Goal: Information Seeking & Learning: Learn about a topic

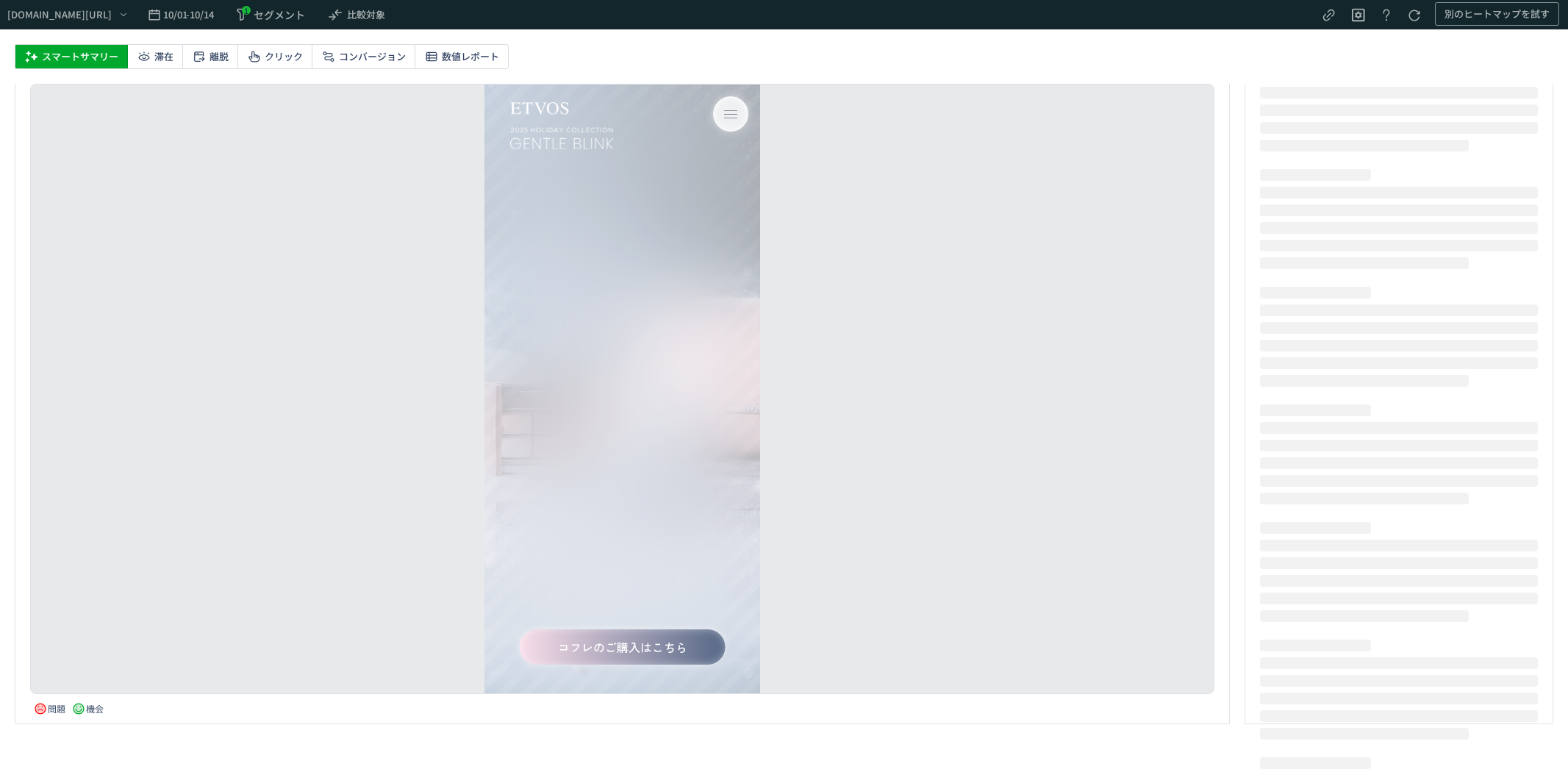
scroll to position [2248, 0]
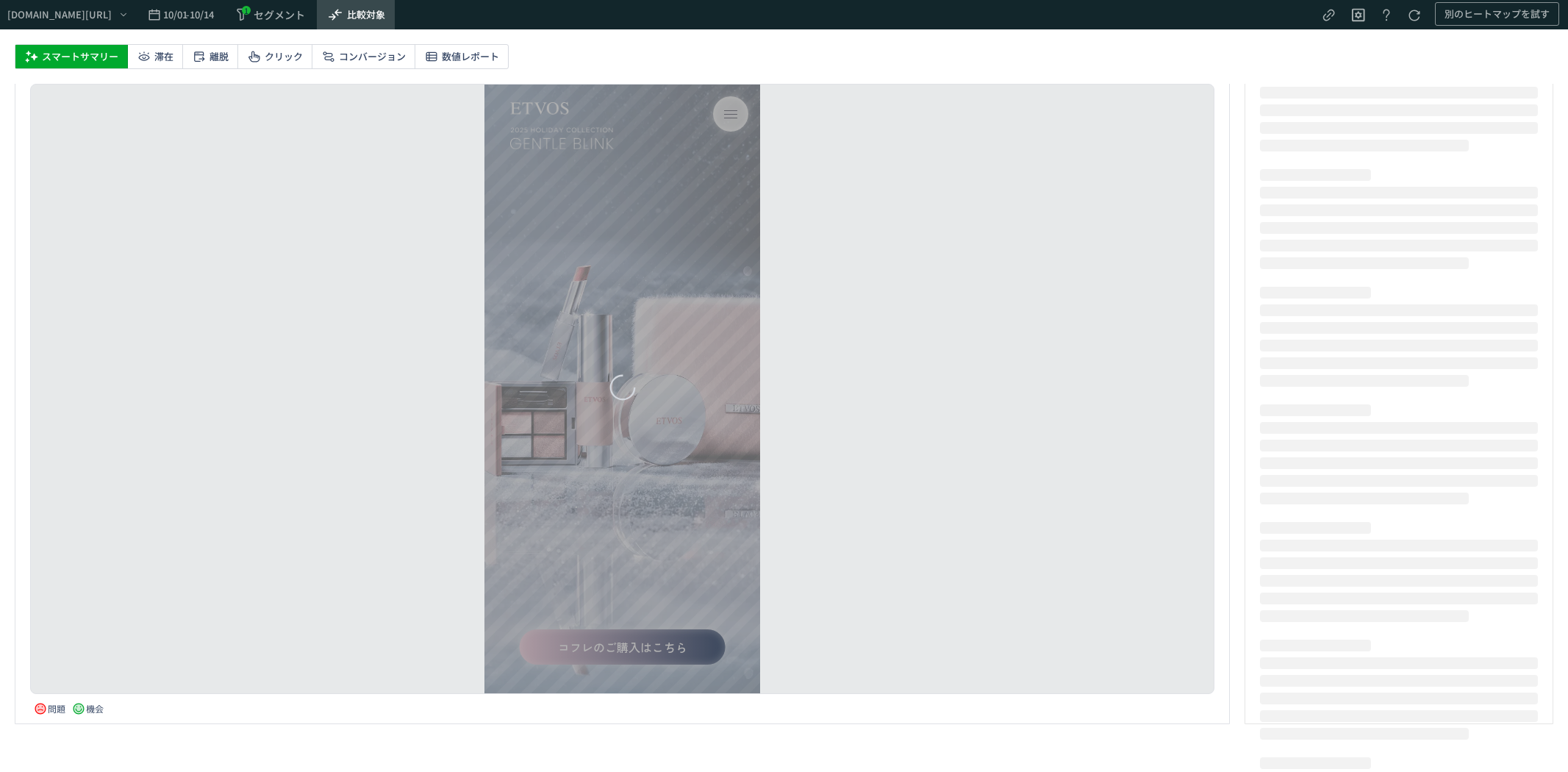
click at [385, 15] on span "比較対象" at bounding box center [366, 14] width 39 height 23
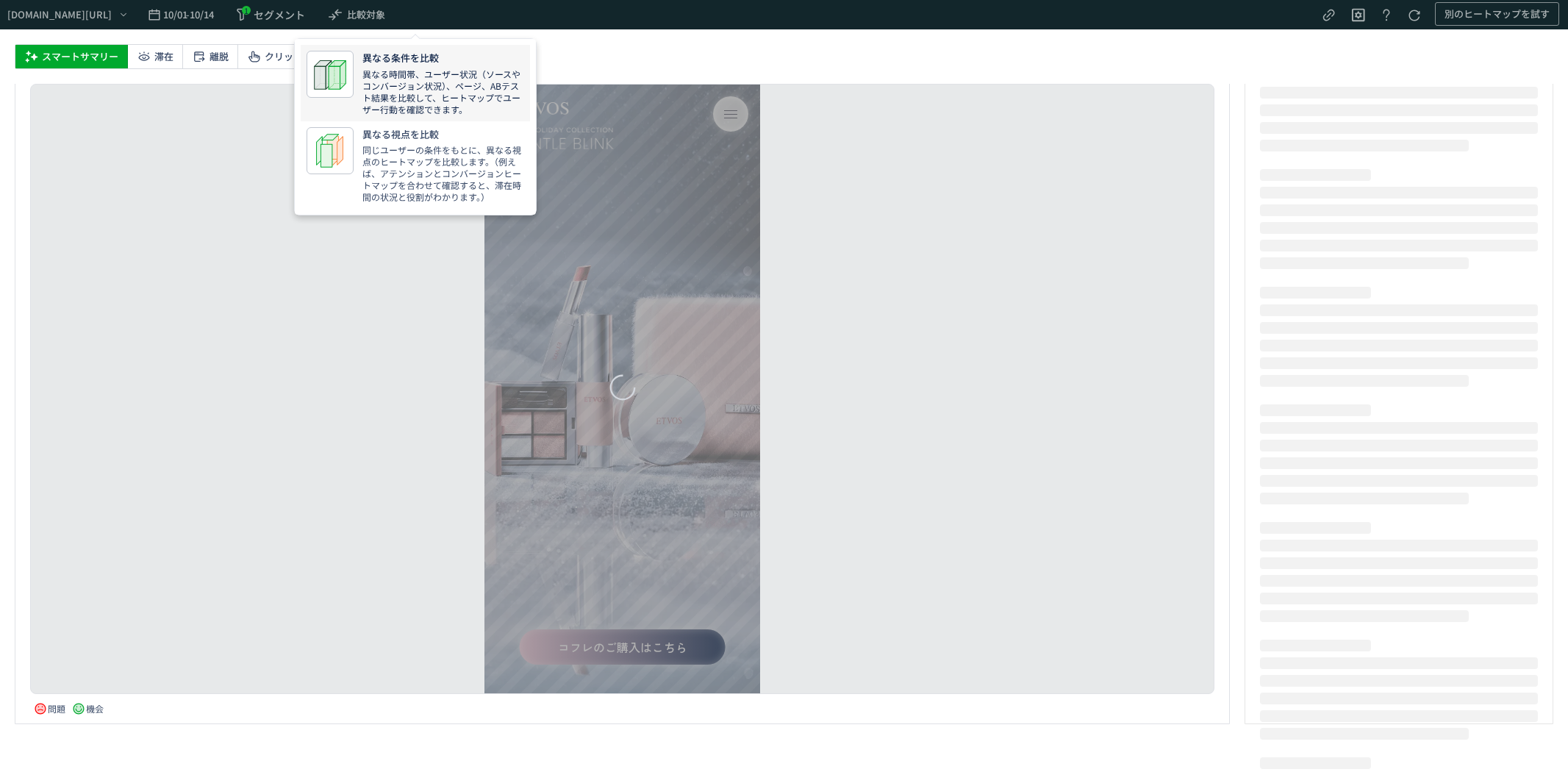
click at [440, 89] on p "異なる時間帯、ユーザー状況（ソースやコンバージョン状況）、ページ、ABテスト結果を比較して、ヒートマップでユーザー行動を確認できます。" at bounding box center [444, 91] width 162 height 47
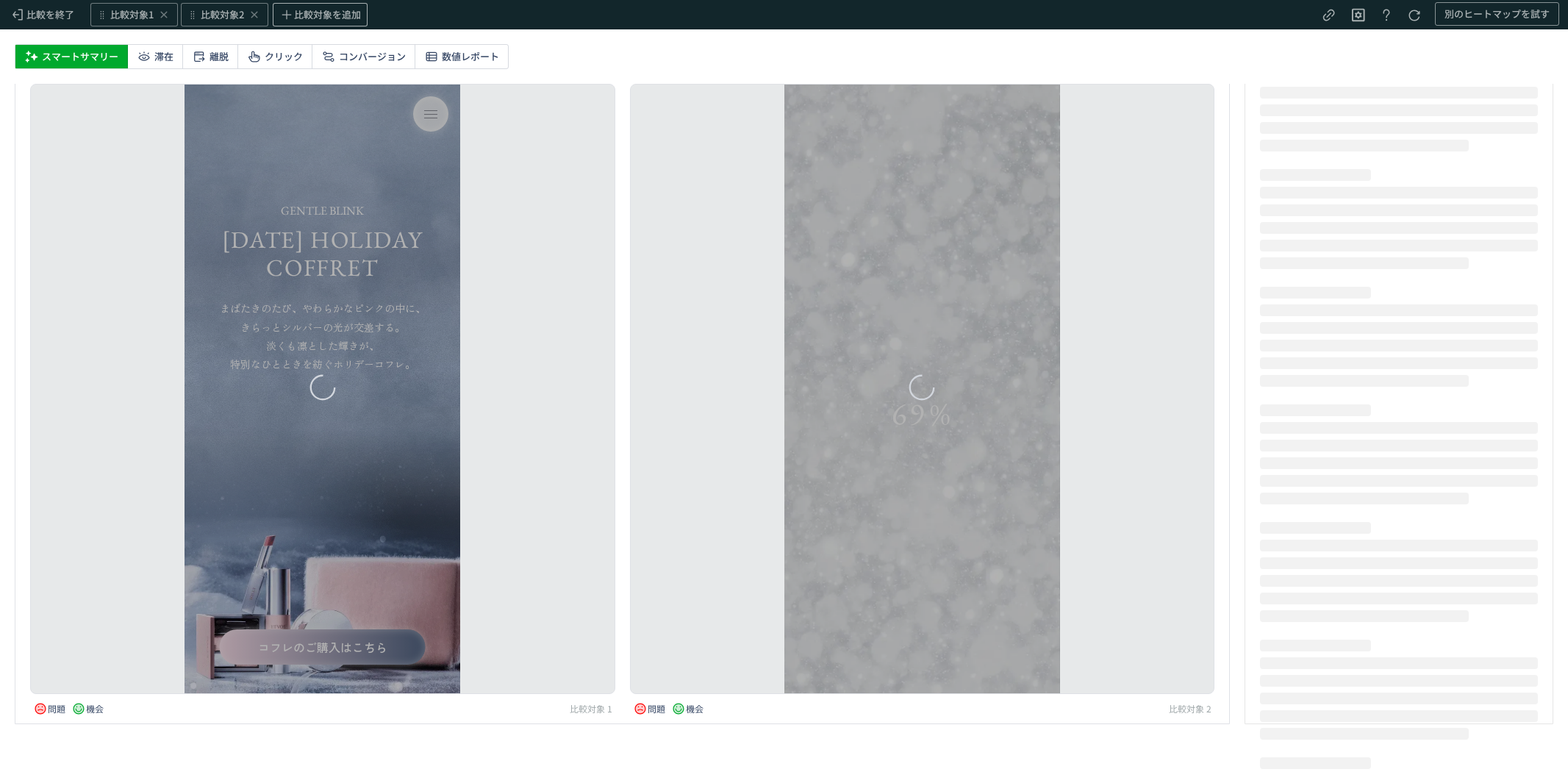
scroll to position [0, 0]
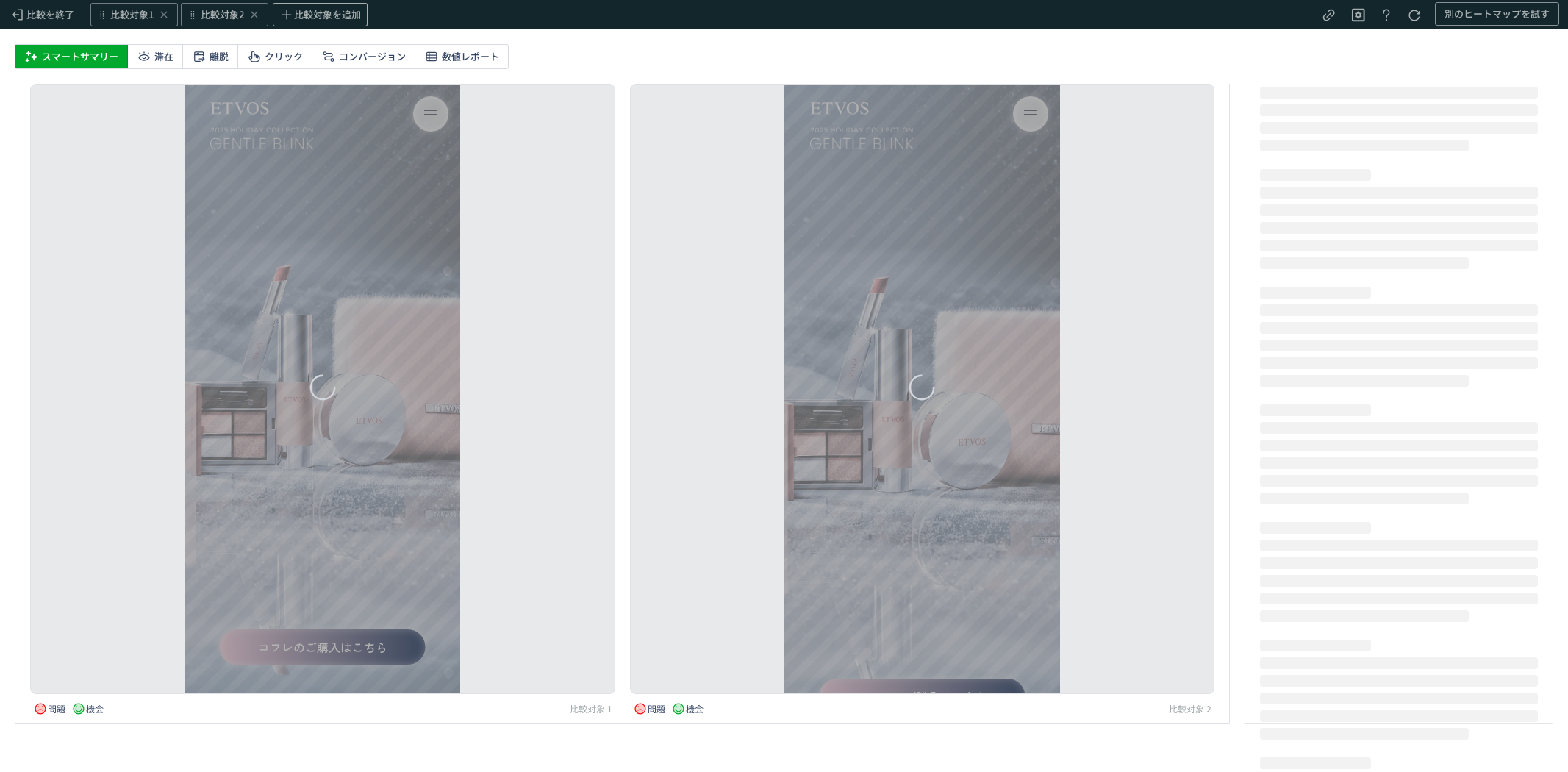
click at [1041, 198] on div "heatmap-list-container" at bounding box center [922, 389] width 275 height 608
click at [218, 8] on span "比較対象2" at bounding box center [221, 14] width 43 height 14
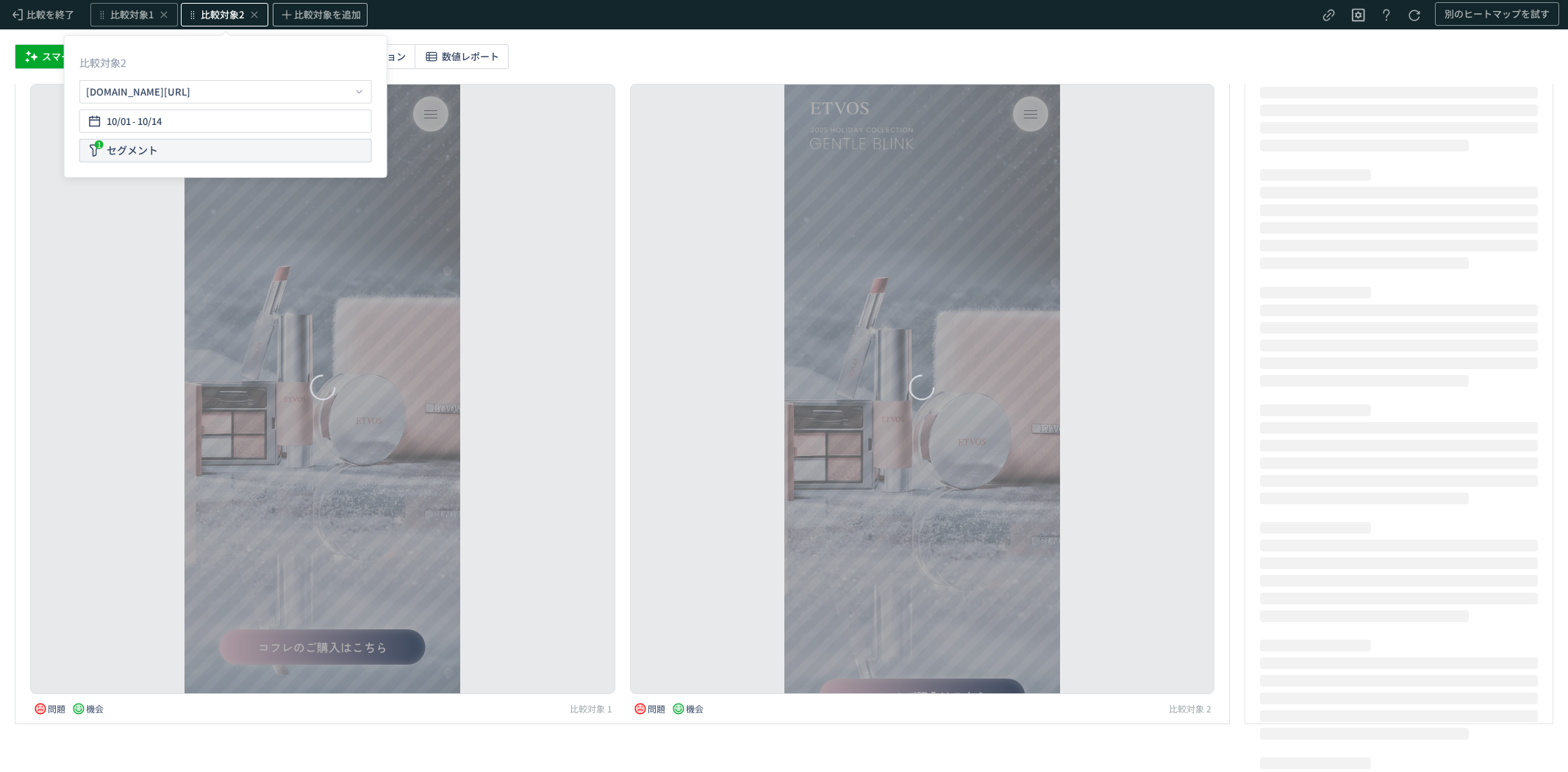
click at [180, 151] on div "1 セグメント" at bounding box center [225, 150] width 293 height 23
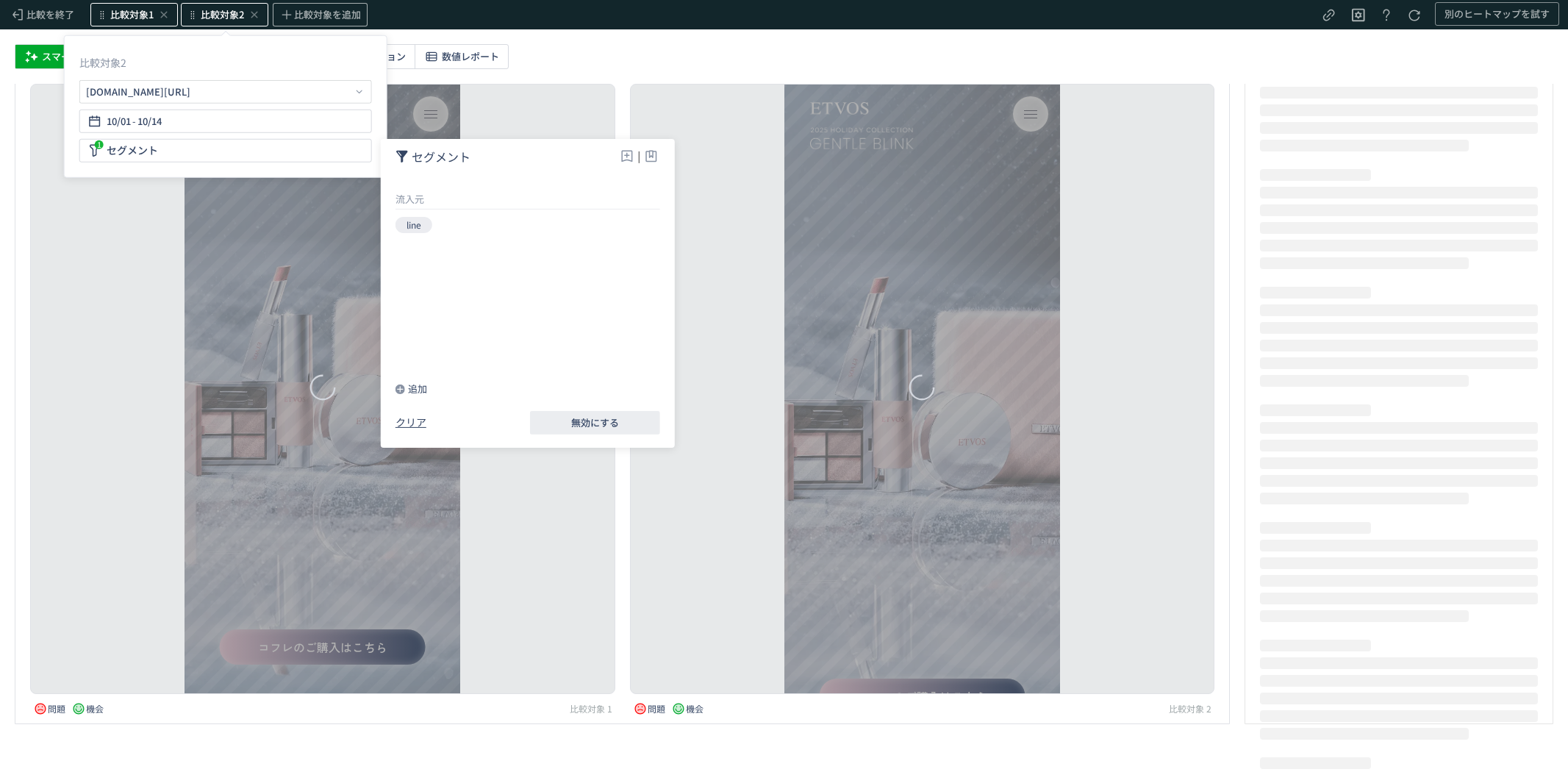
click at [116, 20] on span "比較対象1" at bounding box center [132, 14] width 43 height 14
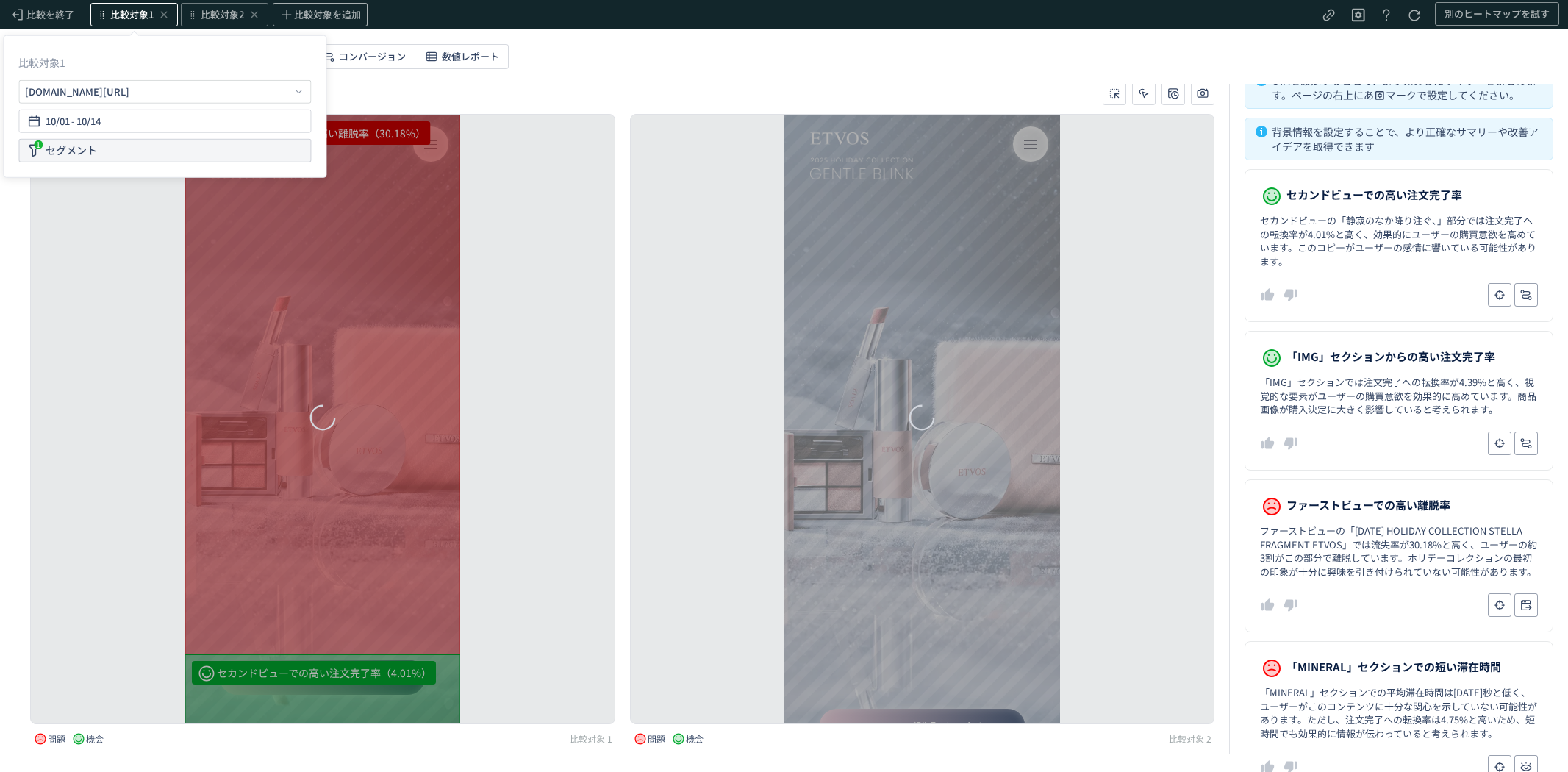
scroll to position [17, 0]
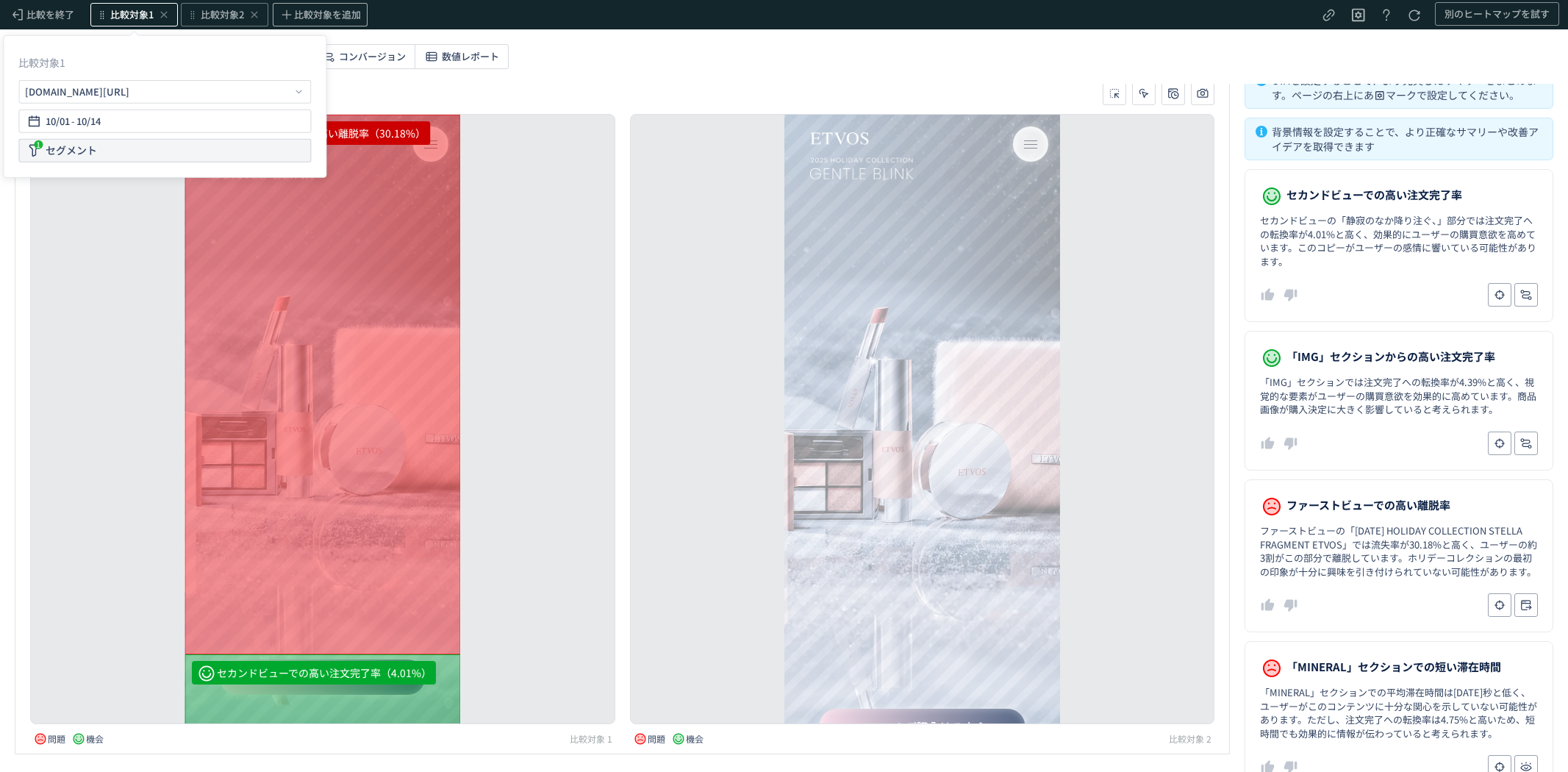
click at [90, 151] on span "セグメント" at bounding box center [70, 150] width 51 height 14
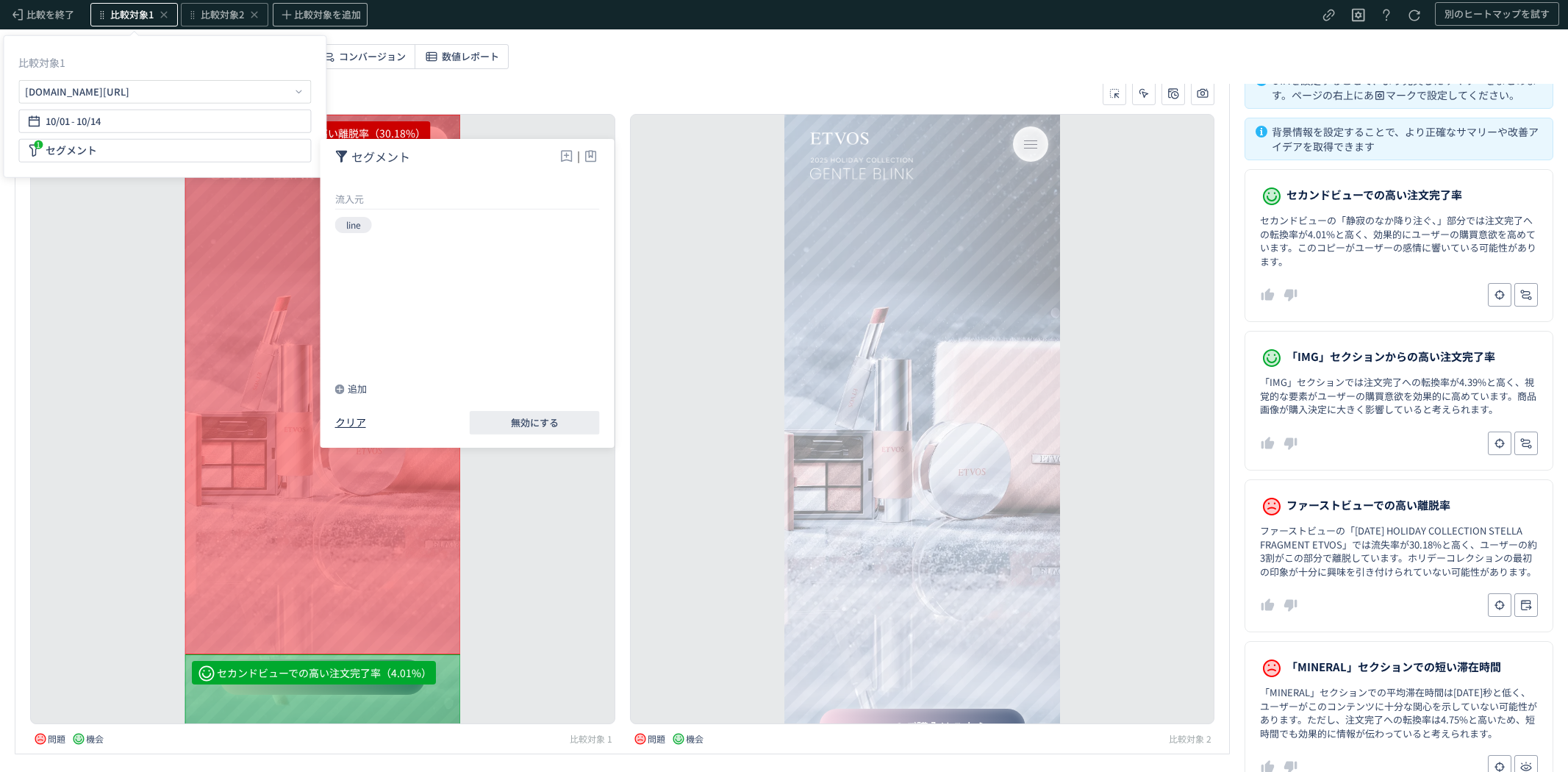
click at [347, 422] on div "クリア" at bounding box center [350, 423] width 31 height 14
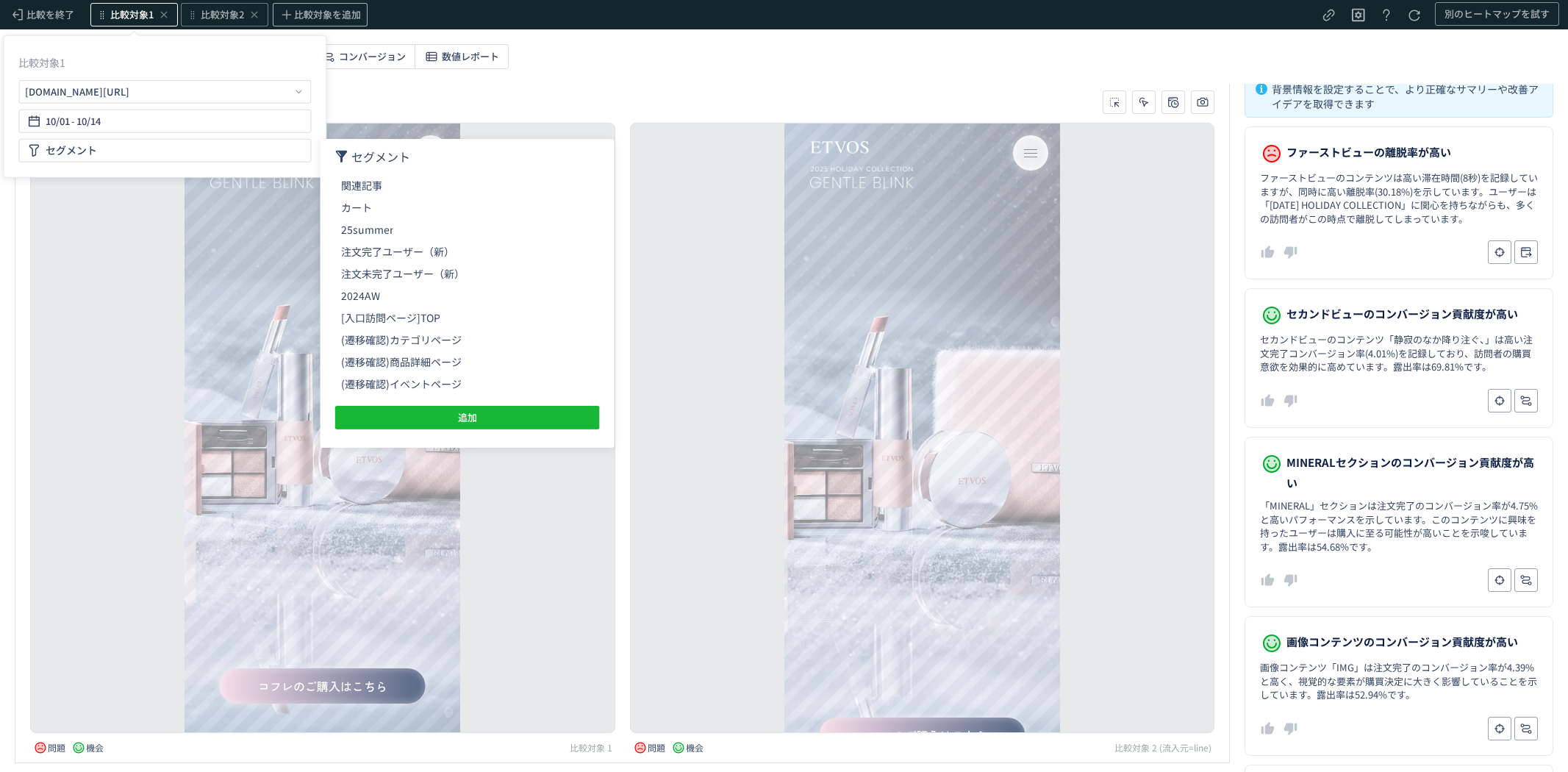
scroll to position [0, 0]
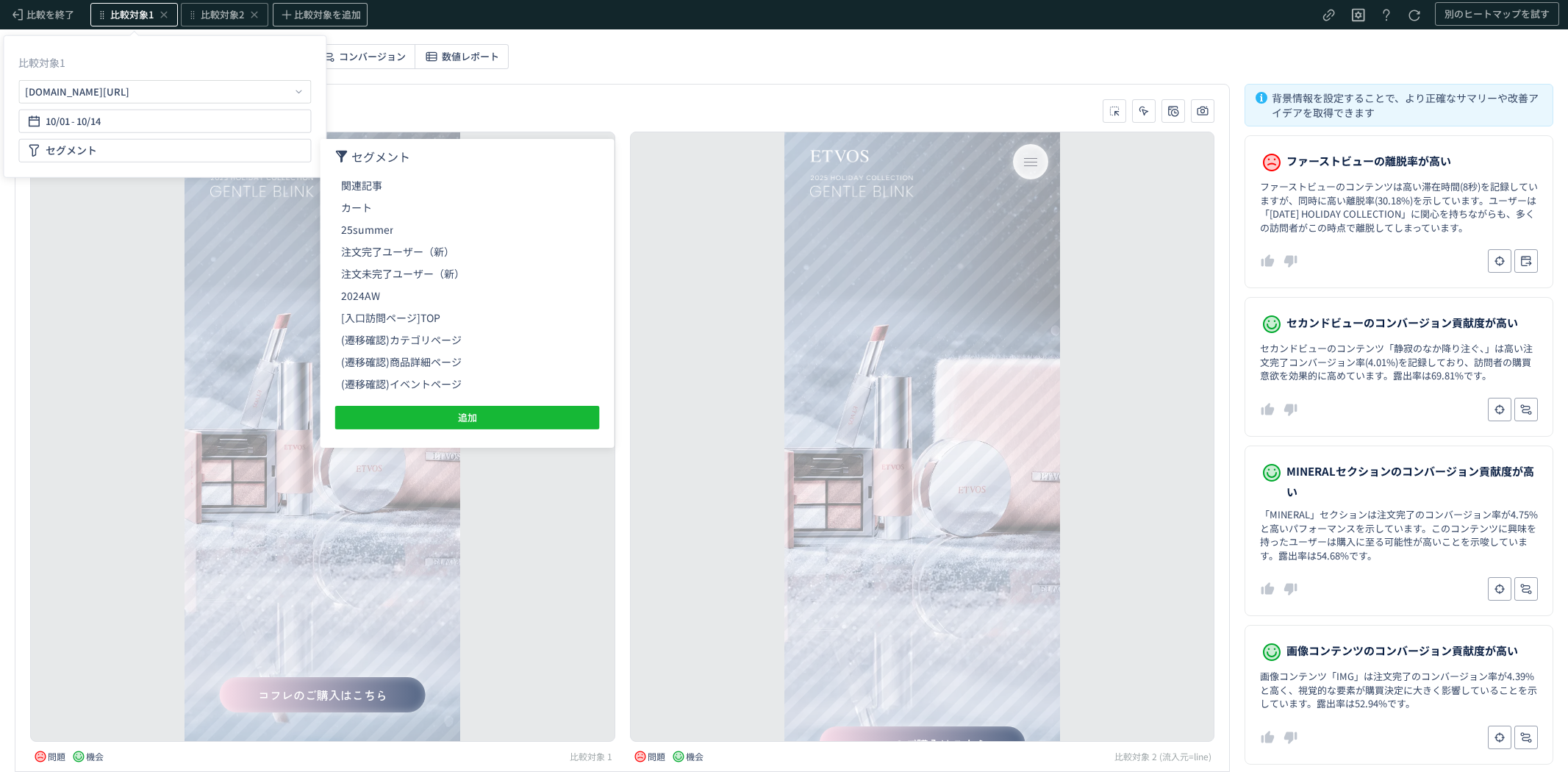
click at [548, 520] on div "heatmap-list-container" at bounding box center [322, 437] width 585 height 610
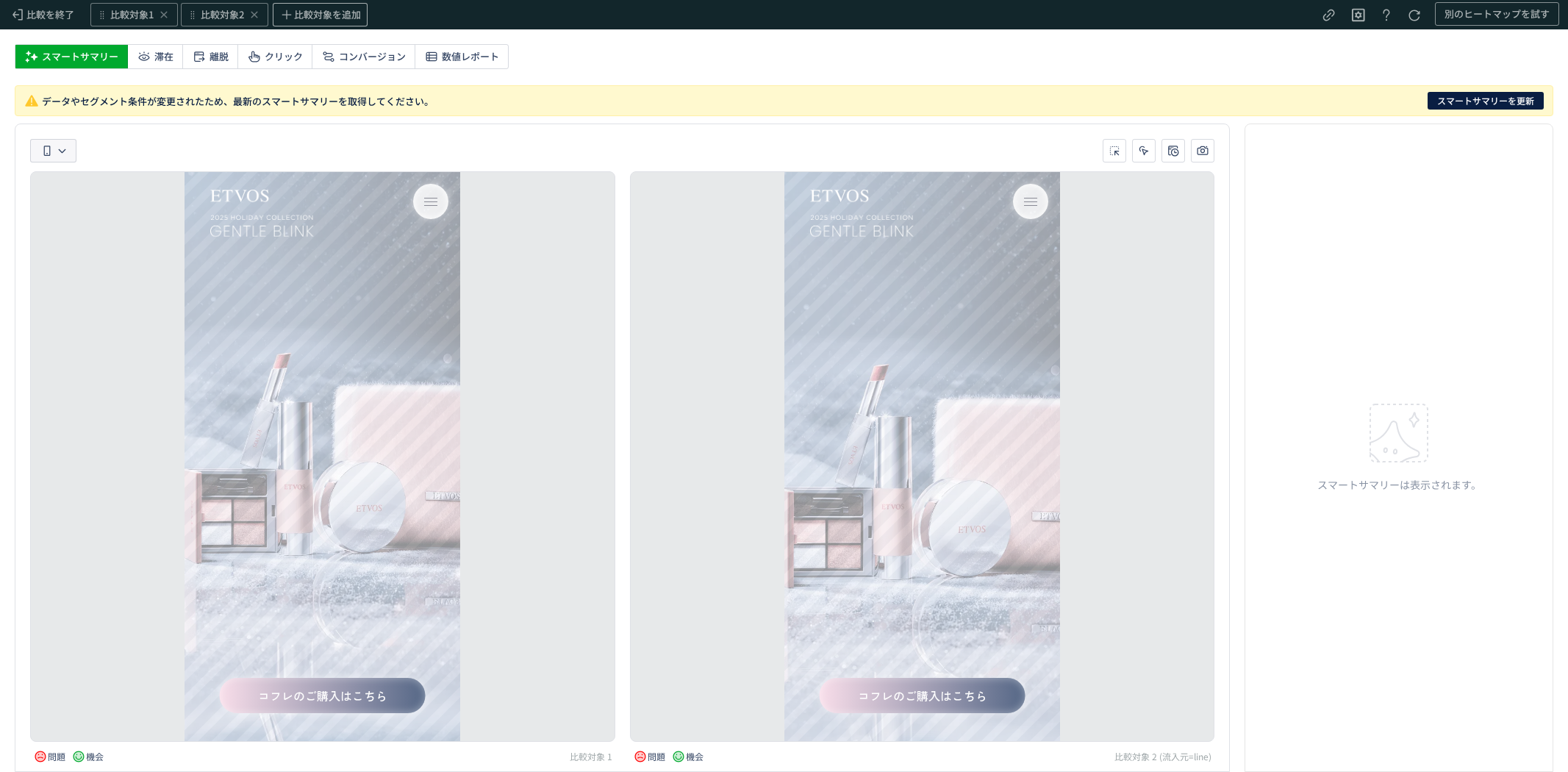
click at [48, 148] on icon "heatmap-toolbar-container" at bounding box center [46, 150] width 14 height 14
click at [61, 347] on div "heatmap-list-container" at bounding box center [322, 456] width 585 height 571
click at [135, 15] on span "比較対象1" at bounding box center [132, 14] width 43 height 14
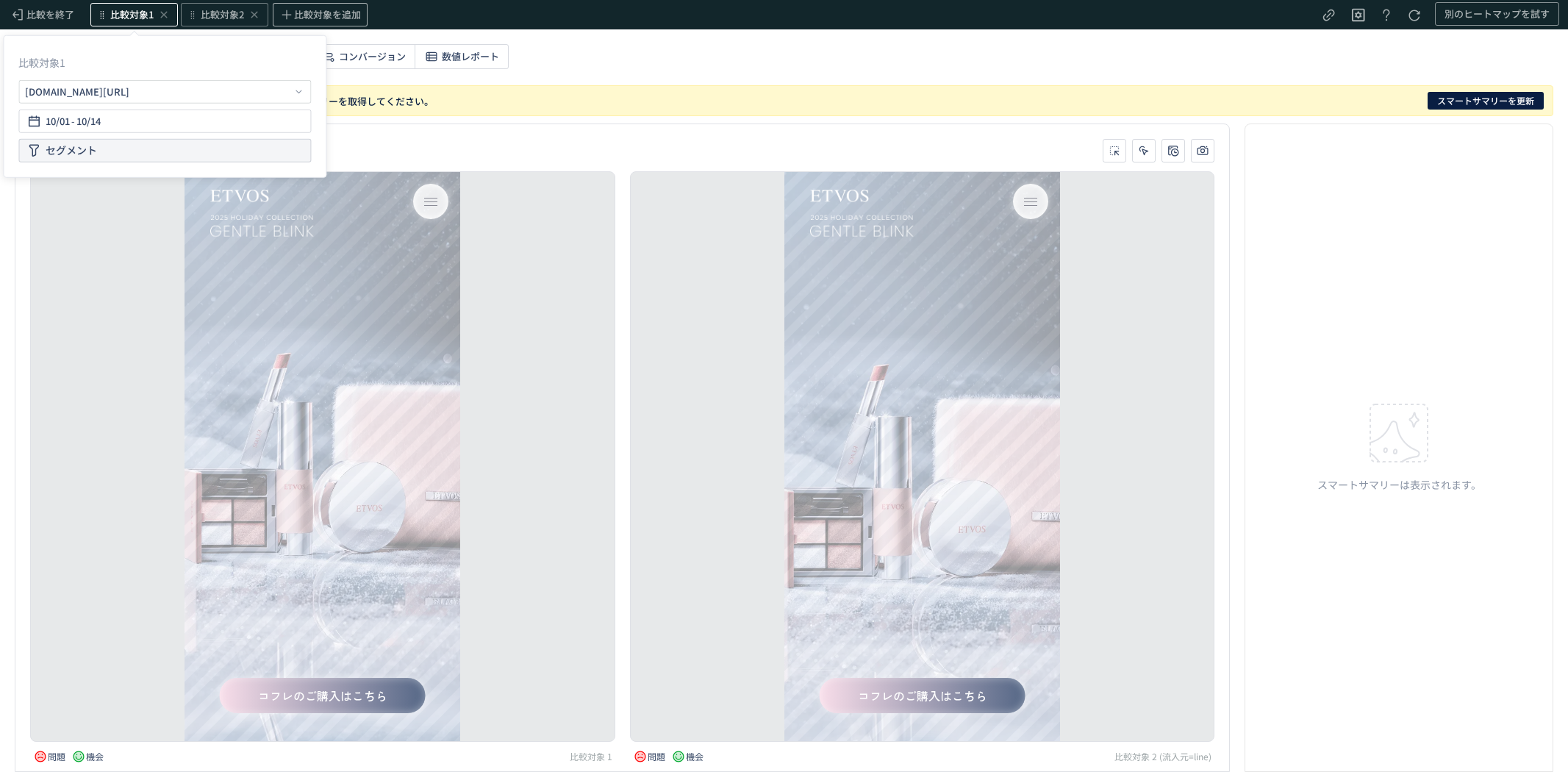
click at [120, 150] on div "セグメント" at bounding box center [165, 150] width 293 height 23
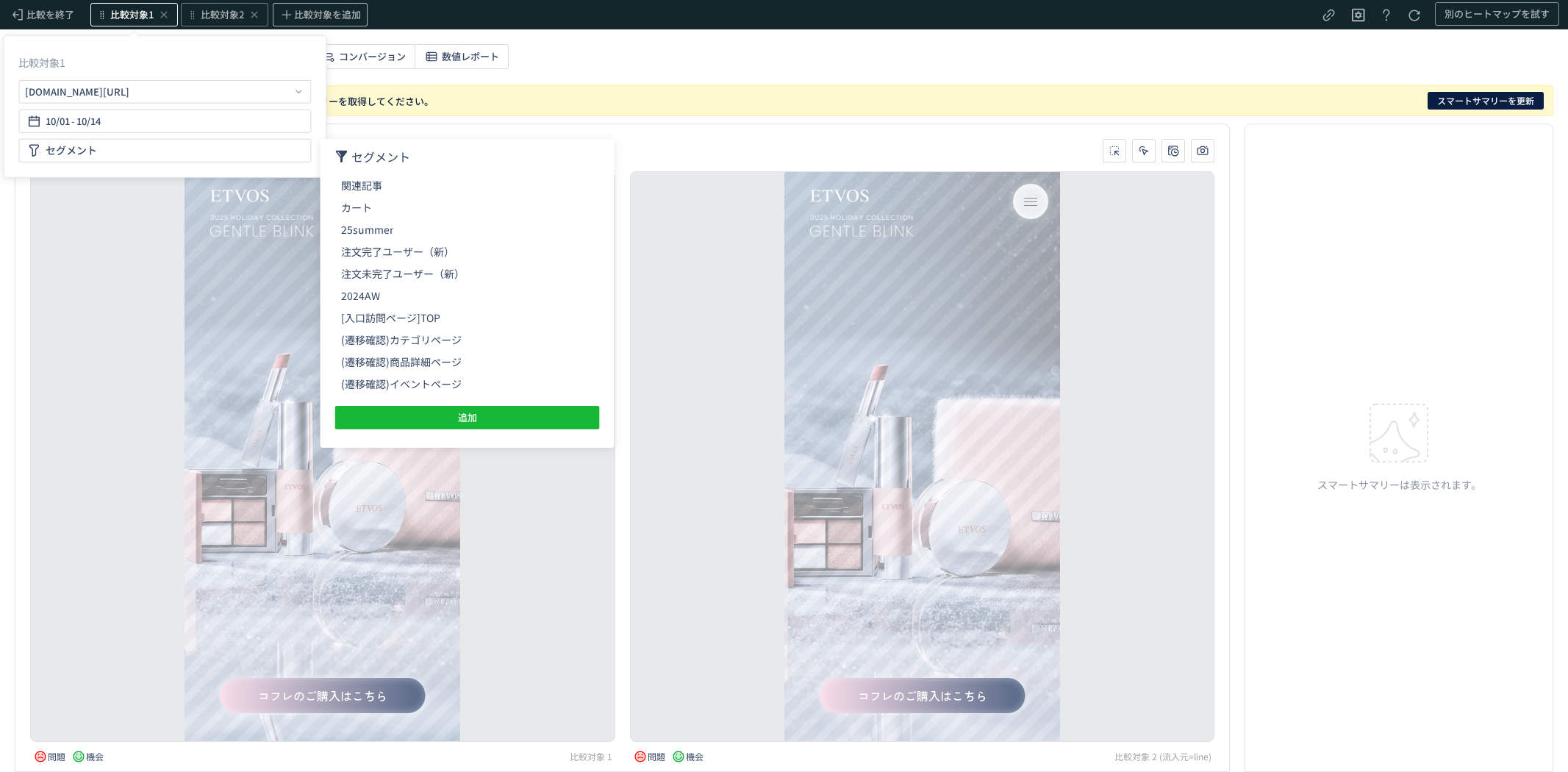
click at [365, 164] on span "セグメント" at bounding box center [380, 157] width 59 height 17
click at [378, 160] on span "セグメント" at bounding box center [380, 157] width 59 height 17
click at [336, 158] on icon at bounding box center [342, 157] width 13 height 13
click at [346, 156] on icon at bounding box center [342, 157] width 13 height 13
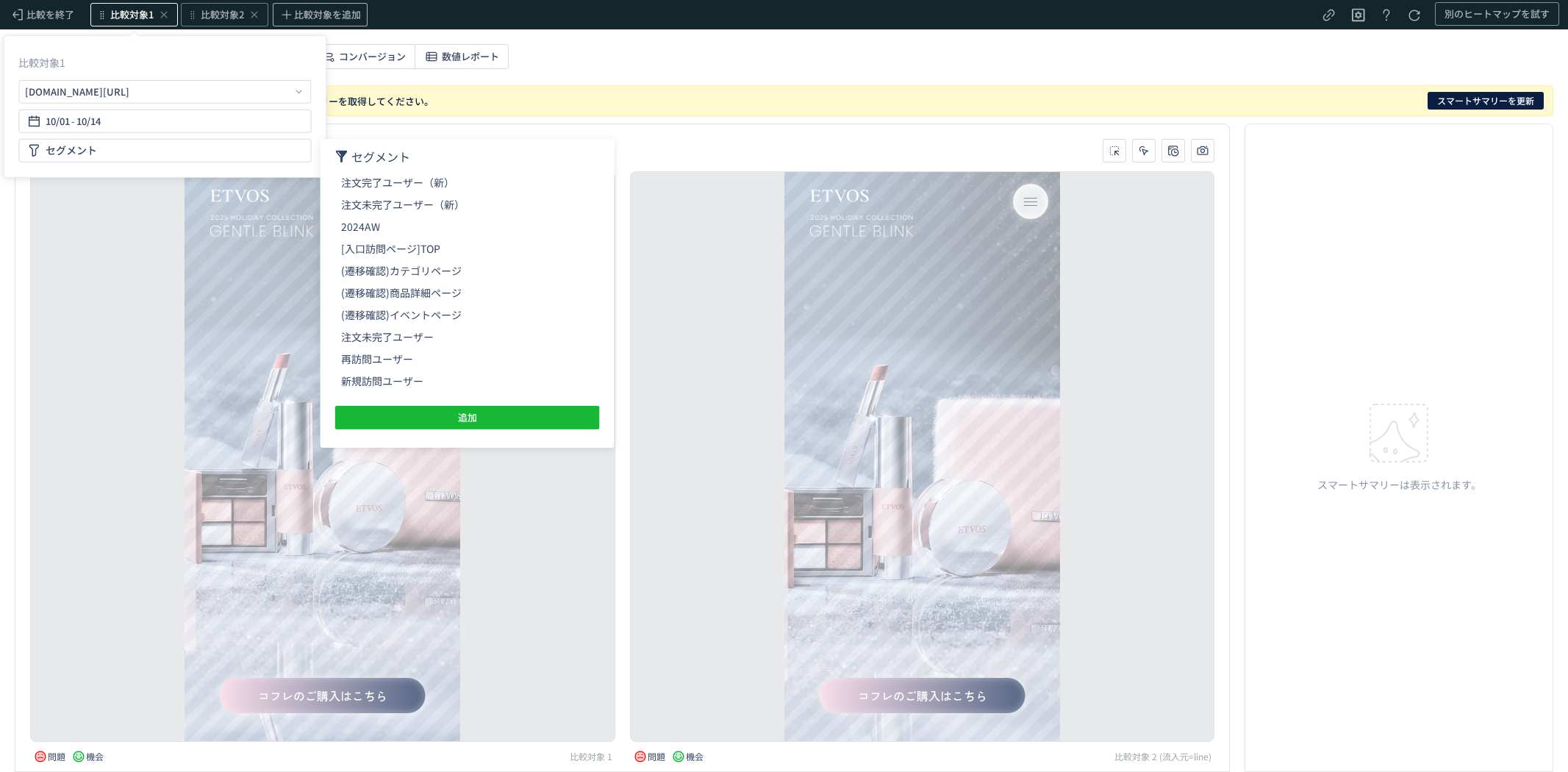
click at [114, 309] on div "heatmap-list-container" at bounding box center [322, 456] width 585 height 571
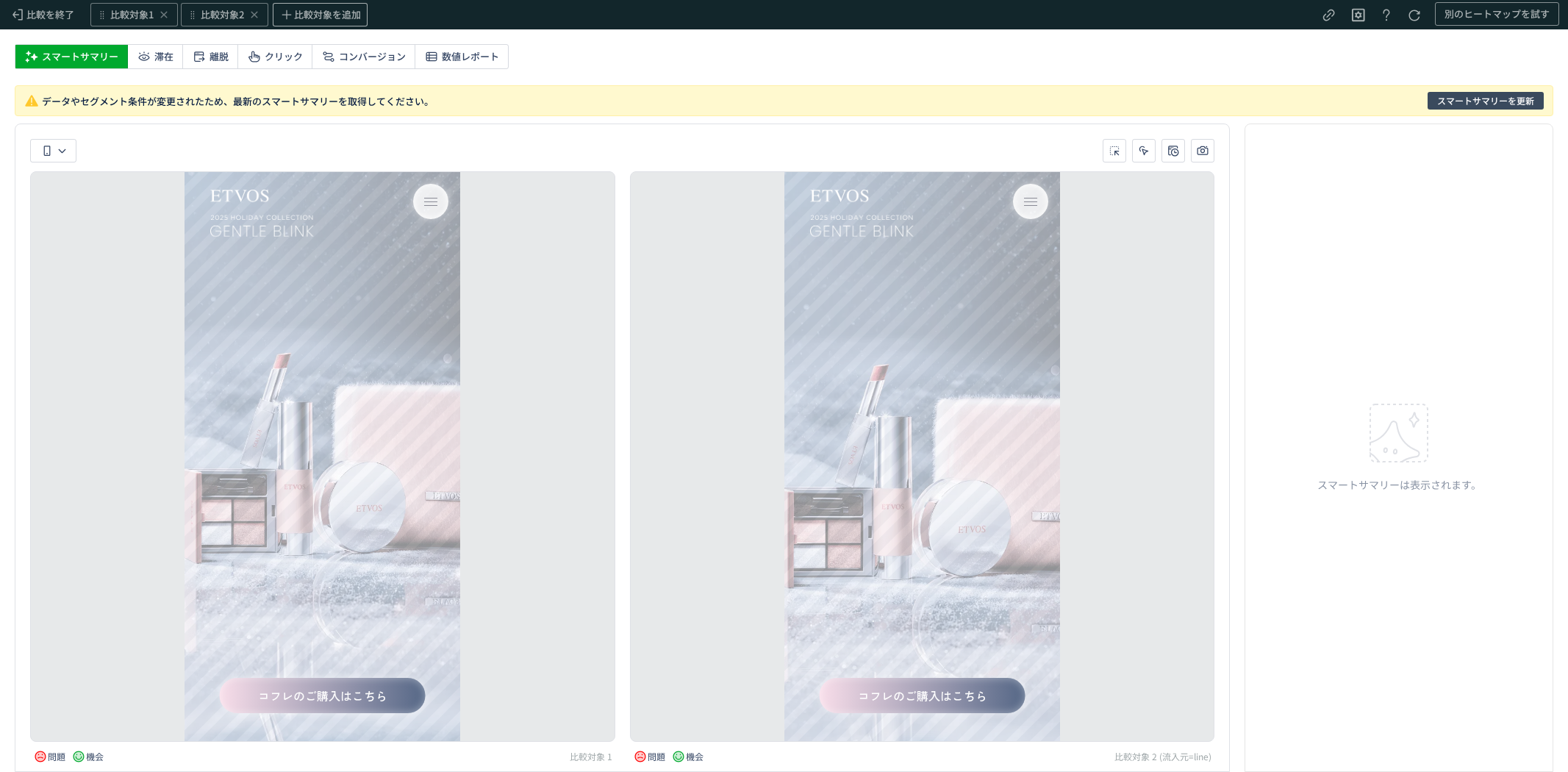
click at [1463, 98] on span "スマートサマリーを更新" at bounding box center [1485, 100] width 97 height 17
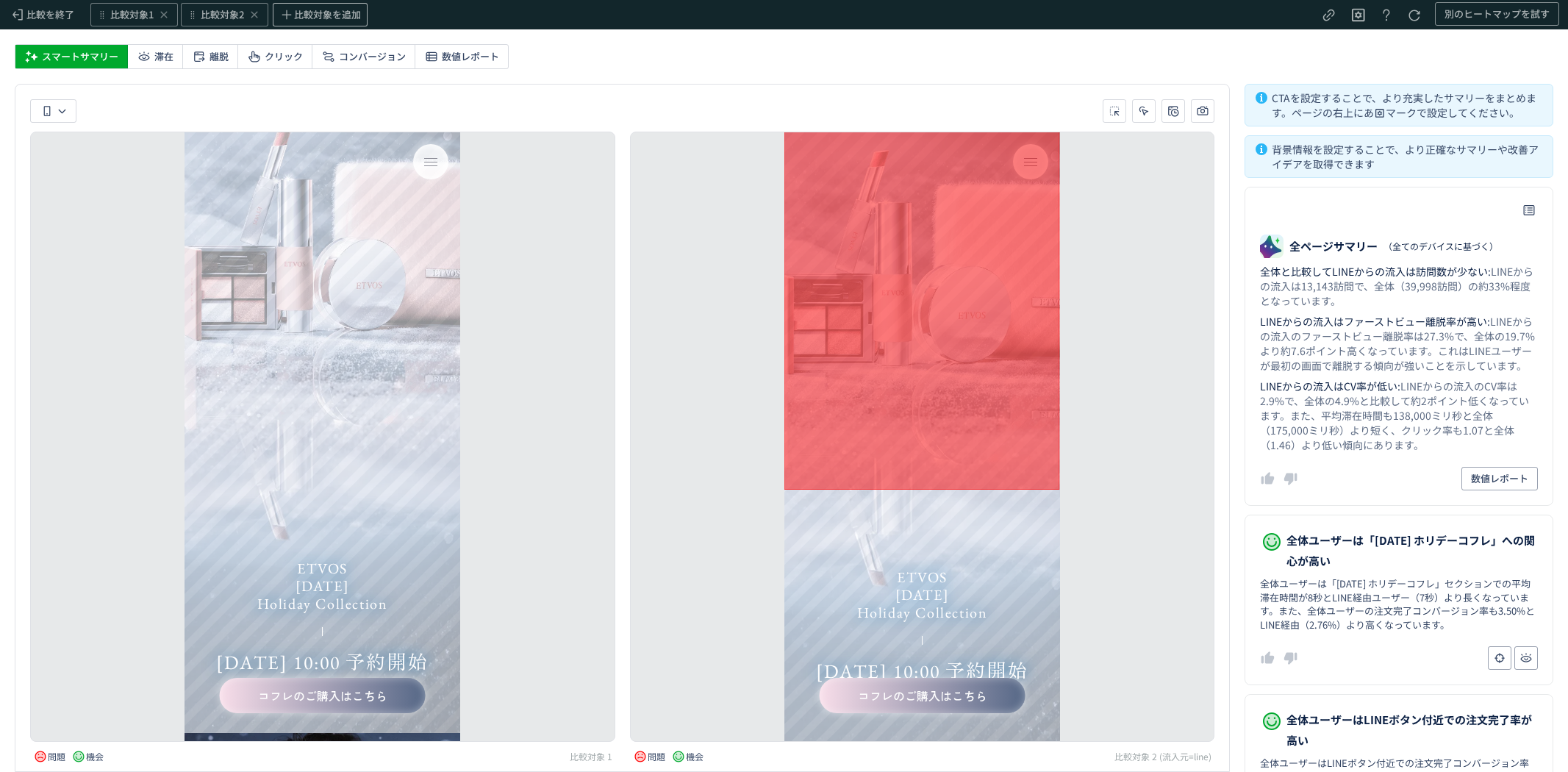
scroll to position [0, 0]
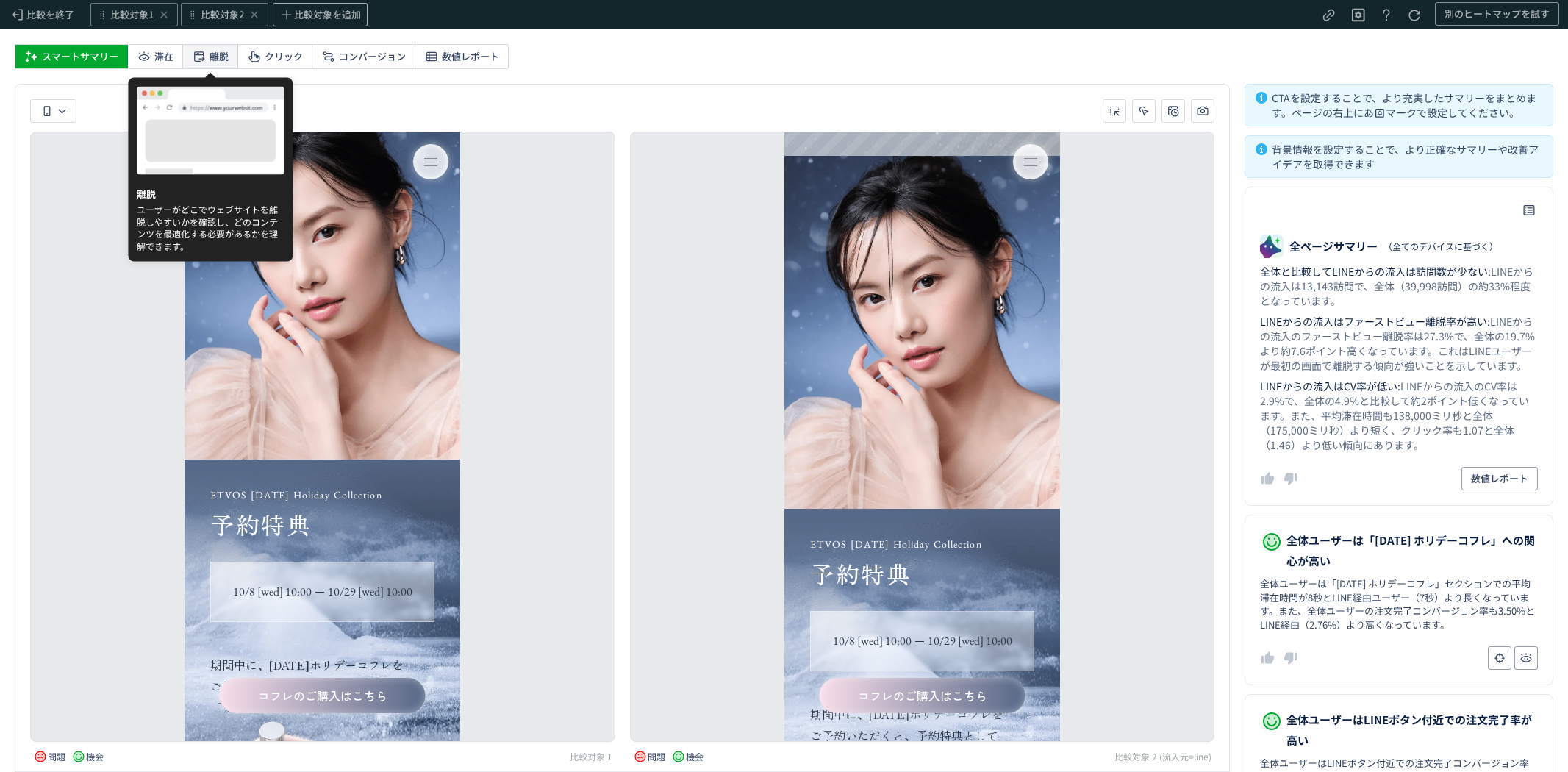
click at [214, 60] on span "離脱" at bounding box center [219, 57] width 19 height 23
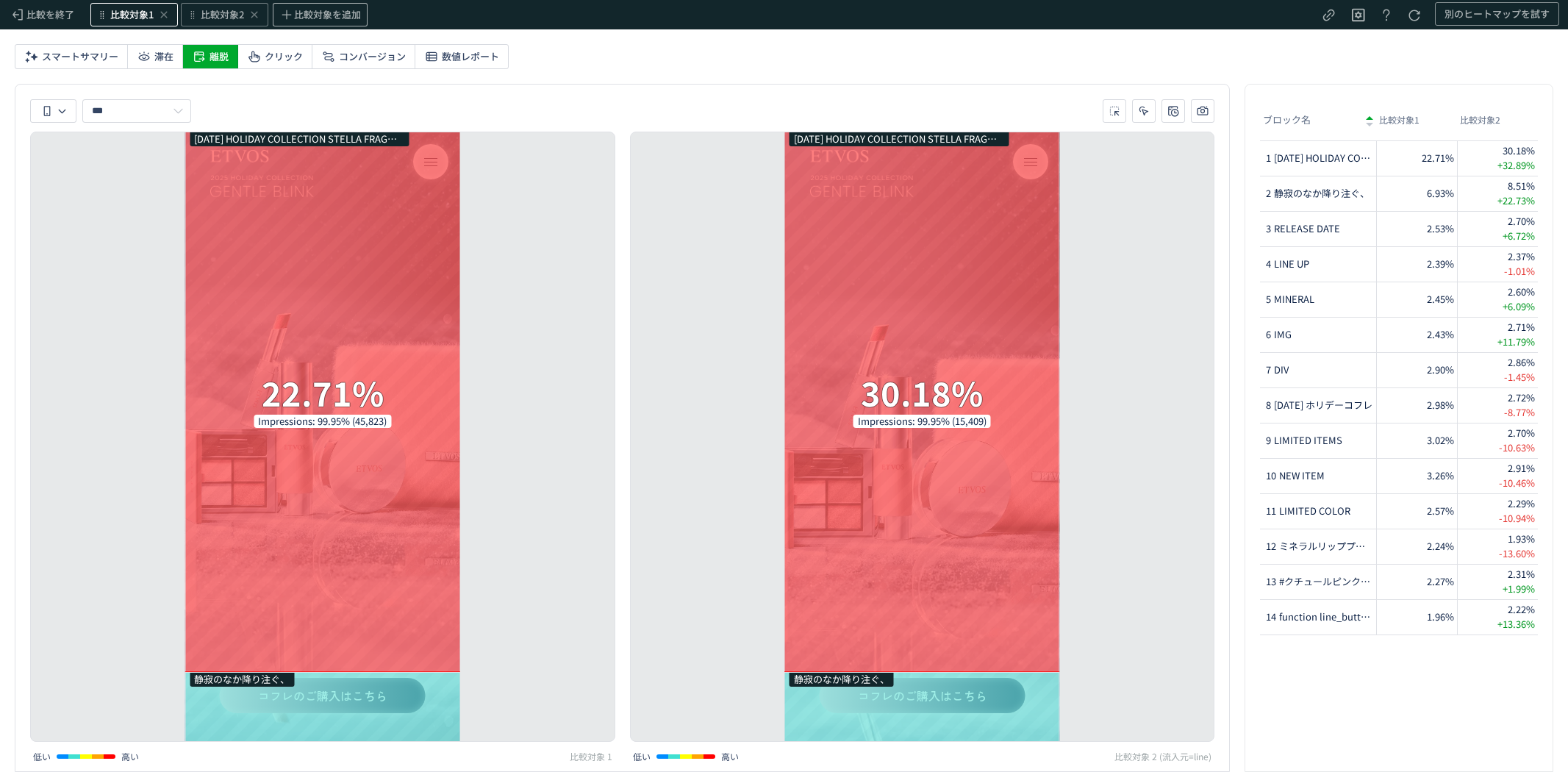
click at [141, 15] on span "比較対象1" at bounding box center [132, 14] width 43 height 14
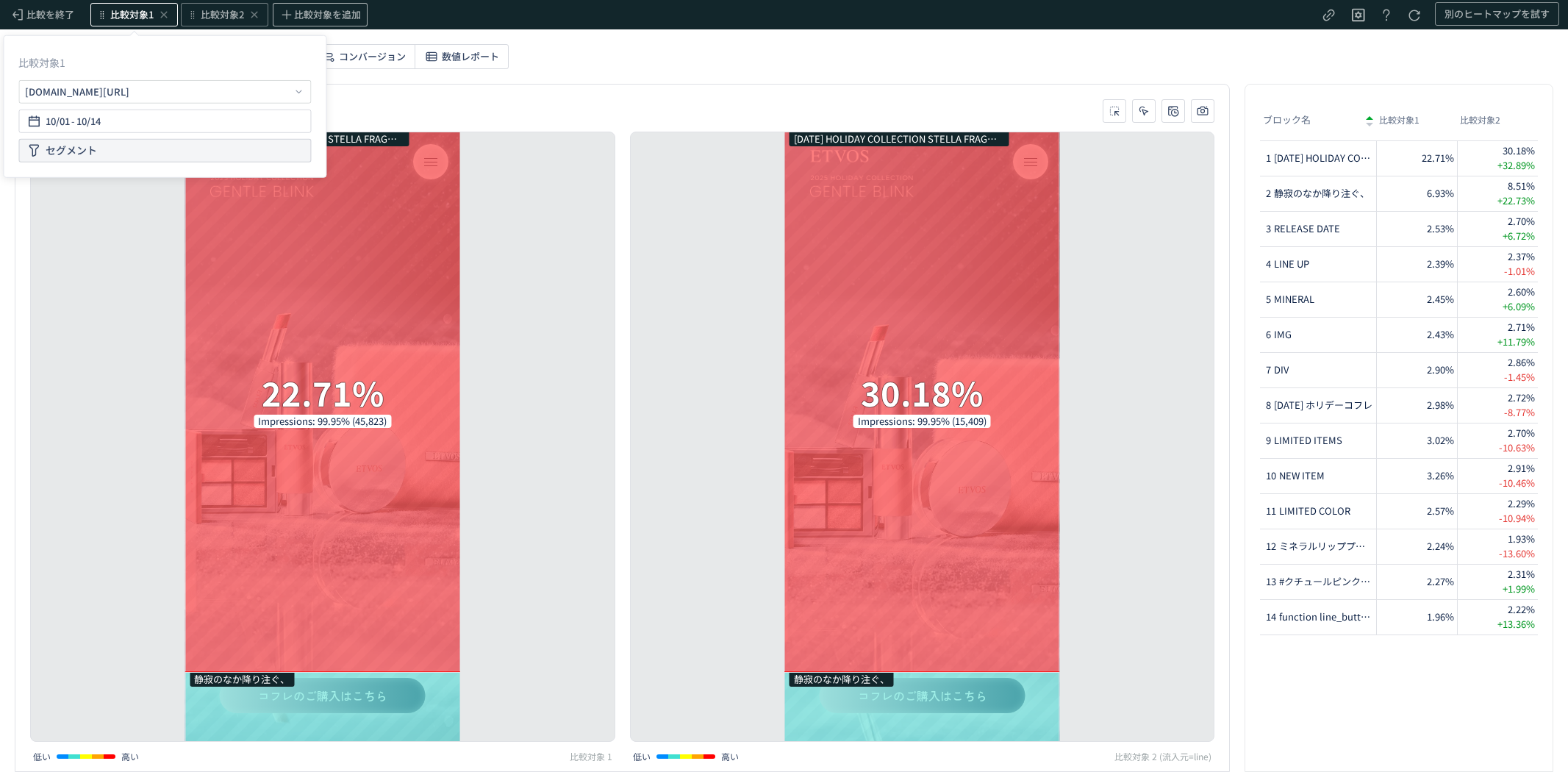
click at [105, 150] on div "セグメント" at bounding box center [165, 150] width 293 height 23
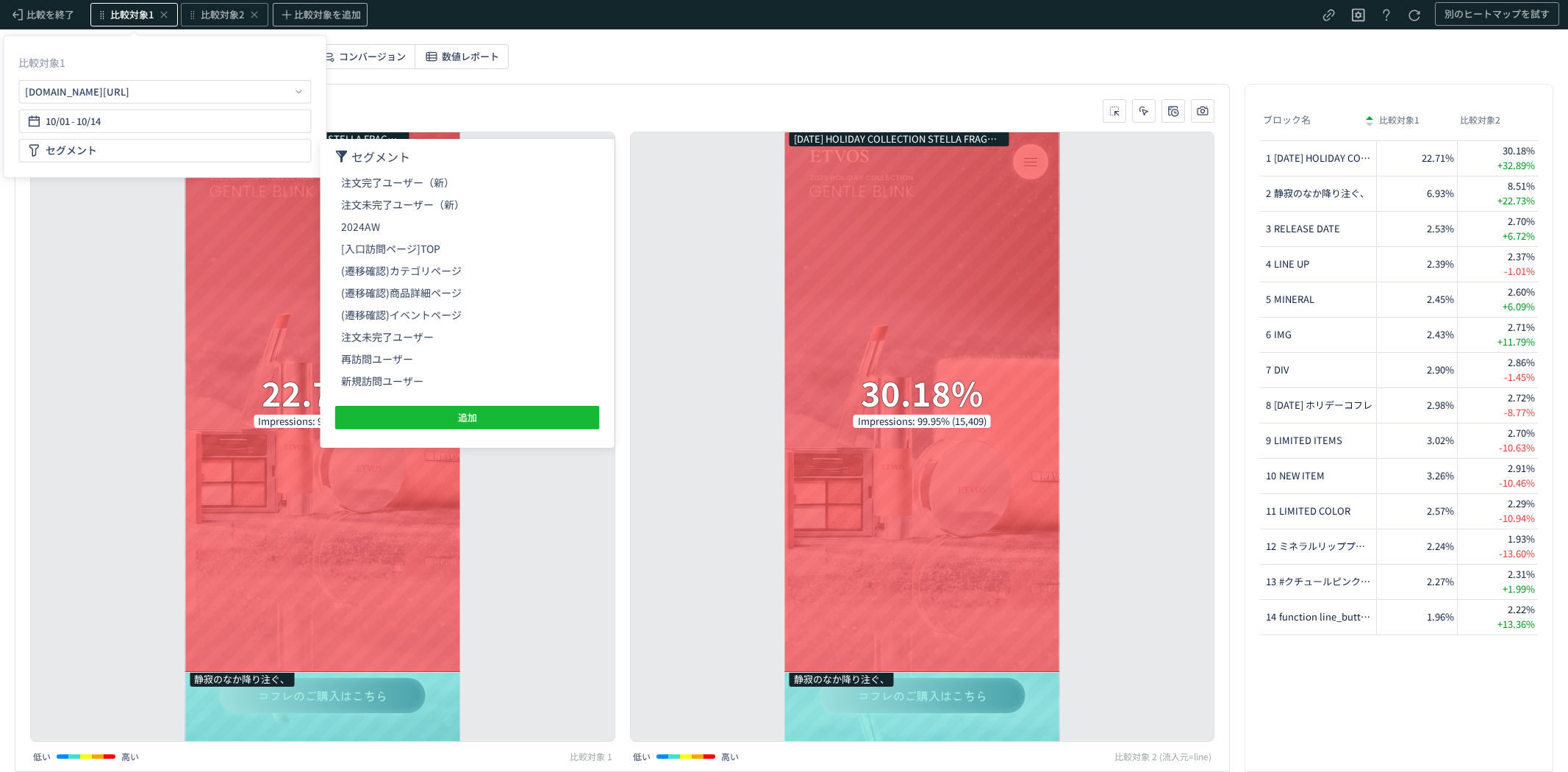
click at [341, 156] on use at bounding box center [341, 157] width 11 height 12
click at [358, 156] on span "セグメント" at bounding box center [380, 157] width 59 height 17
click at [478, 408] on button "追加" at bounding box center [467, 418] width 265 height 23
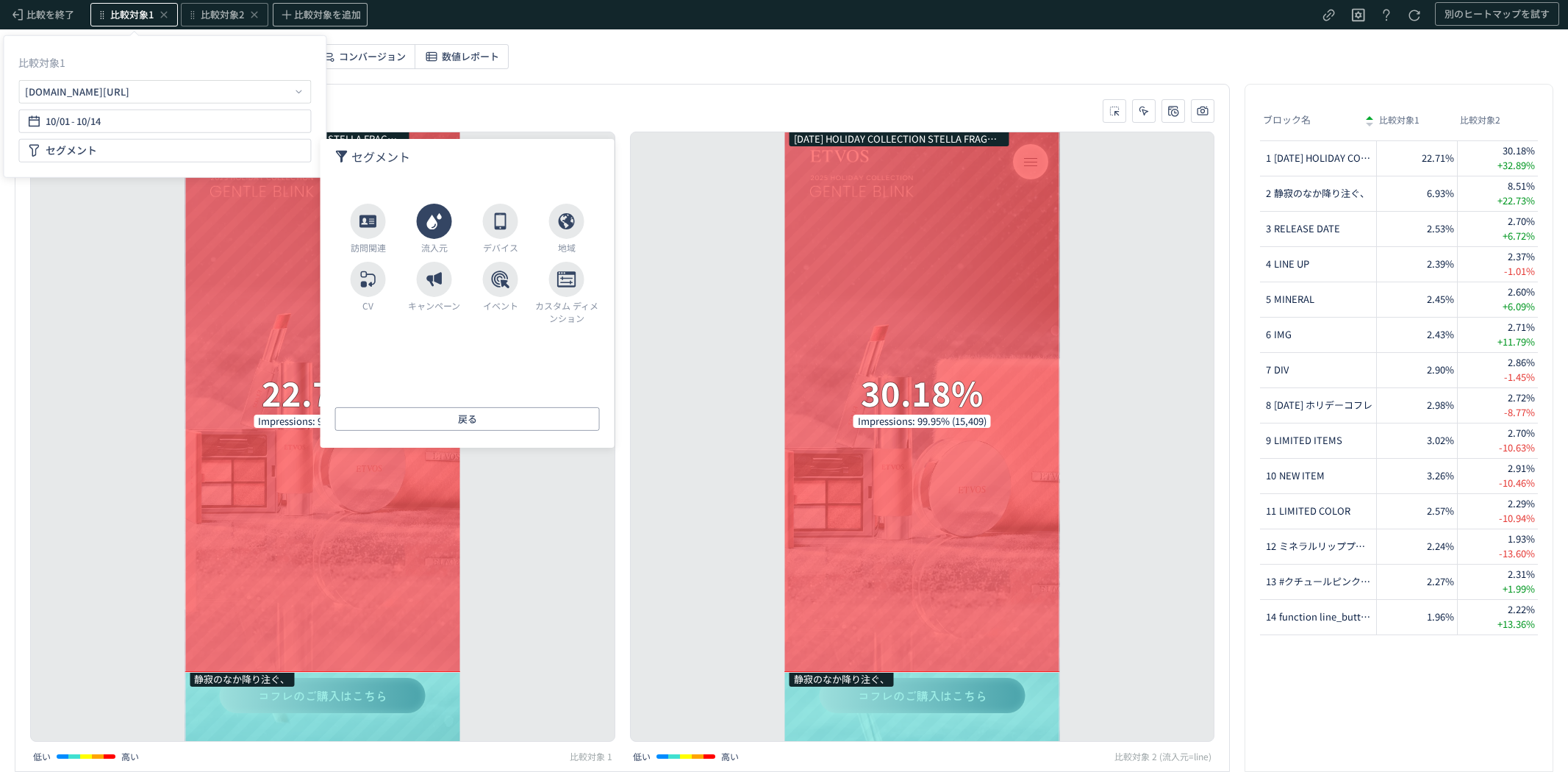
click at [431, 221] on use at bounding box center [433, 220] width 14 height 16
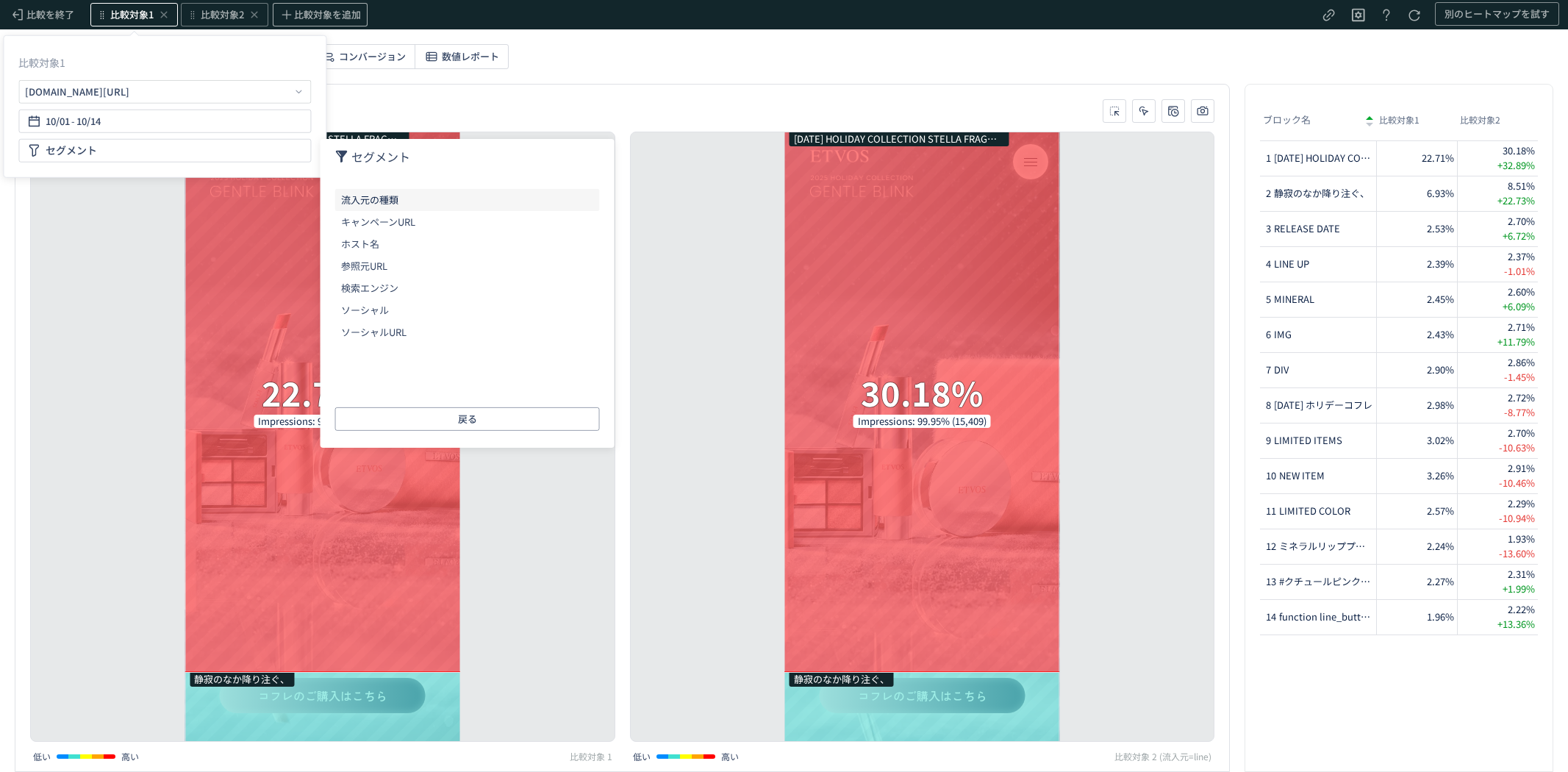
click at [377, 204] on li "流入元の種類" at bounding box center [467, 199] width 265 height 22
click at [406, 415] on span "戻る" at bounding box center [400, 422] width 19 height 23
click at [340, 155] on icon at bounding box center [342, 157] width 13 height 13
click at [419, 419] on button "戻る" at bounding box center [467, 419] width 265 height 23
click at [434, 280] on use at bounding box center [434, 279] width 15 height 14
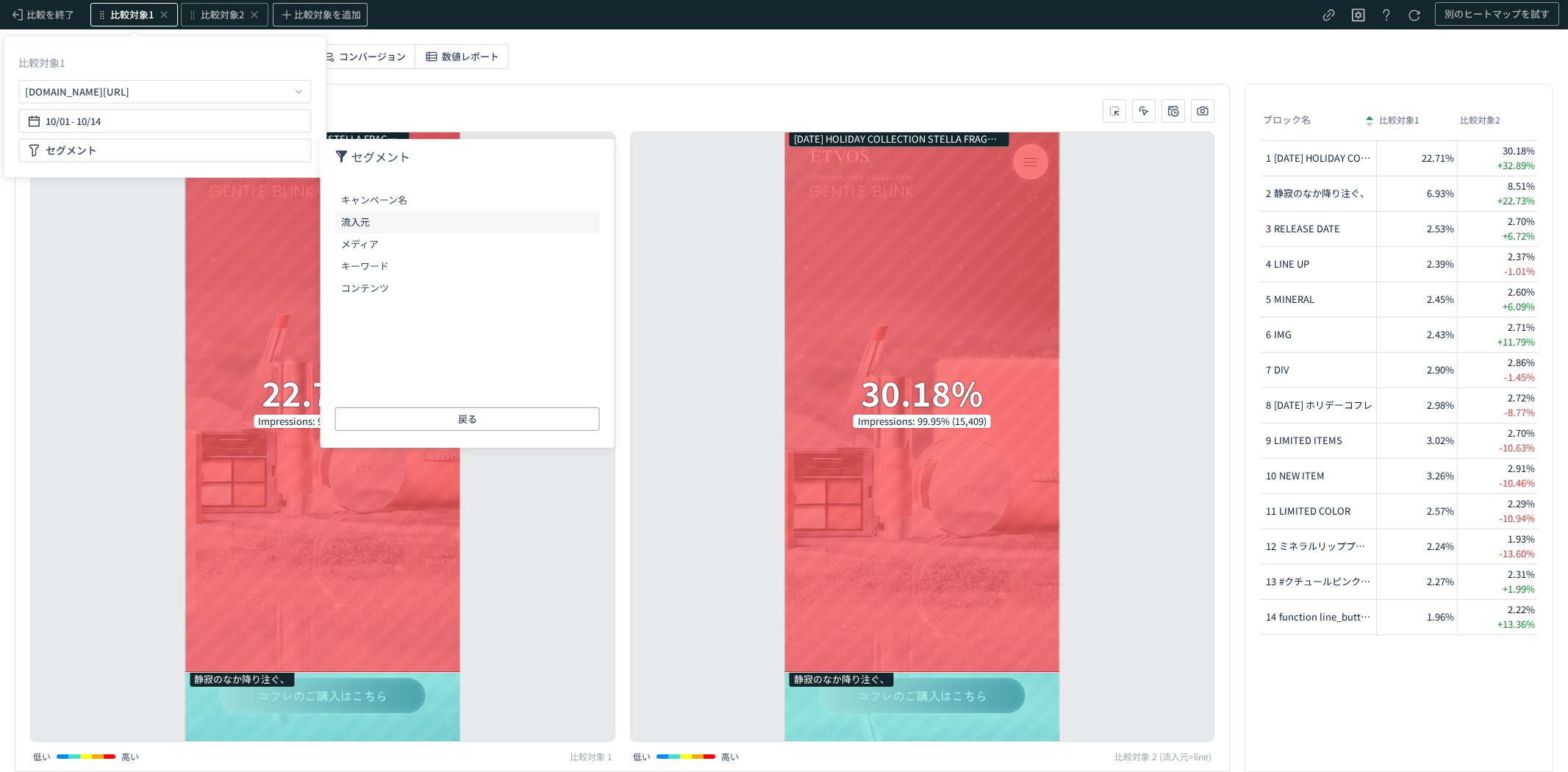
click at [379, 226] on li "流入元" at bounding box center [467, 221] width 265 height 22
click at [359, 306] on span "line" at bounding box center [357, 313] width 17 height 14
click at [500, 405] on div "戻る 確定" at bounding box center [467, 411] width 265 height 39
click at [503, 416] on button "確定" at bounding box center [534, 418] width 130 height 23
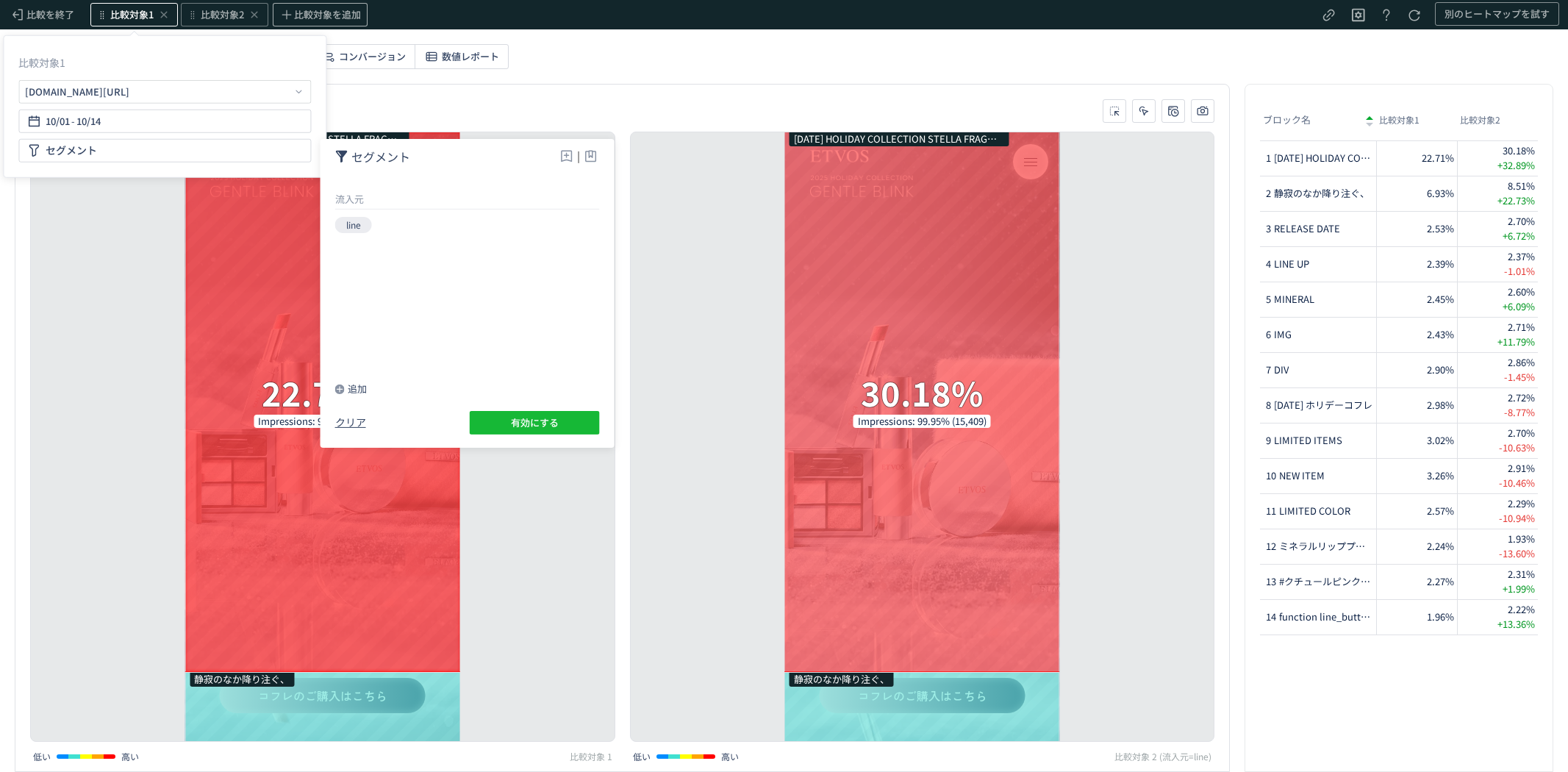
click at [526, 428] on span "有効にする" at bounding box center [535, 423] width 48 height 23
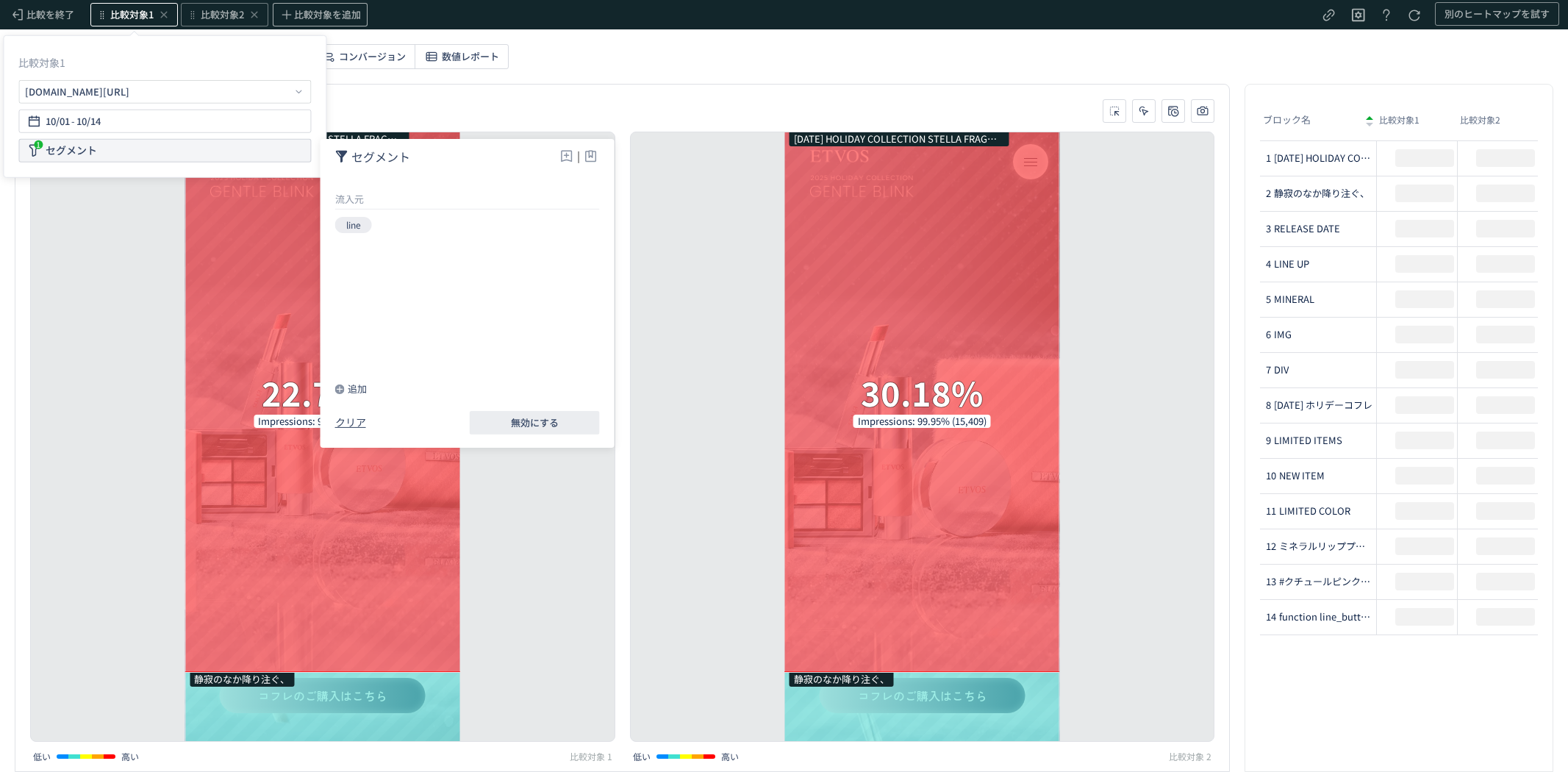
click at [121, 151] on div "1 セグメント" at bounding box center [165, 150] width 293 height 23
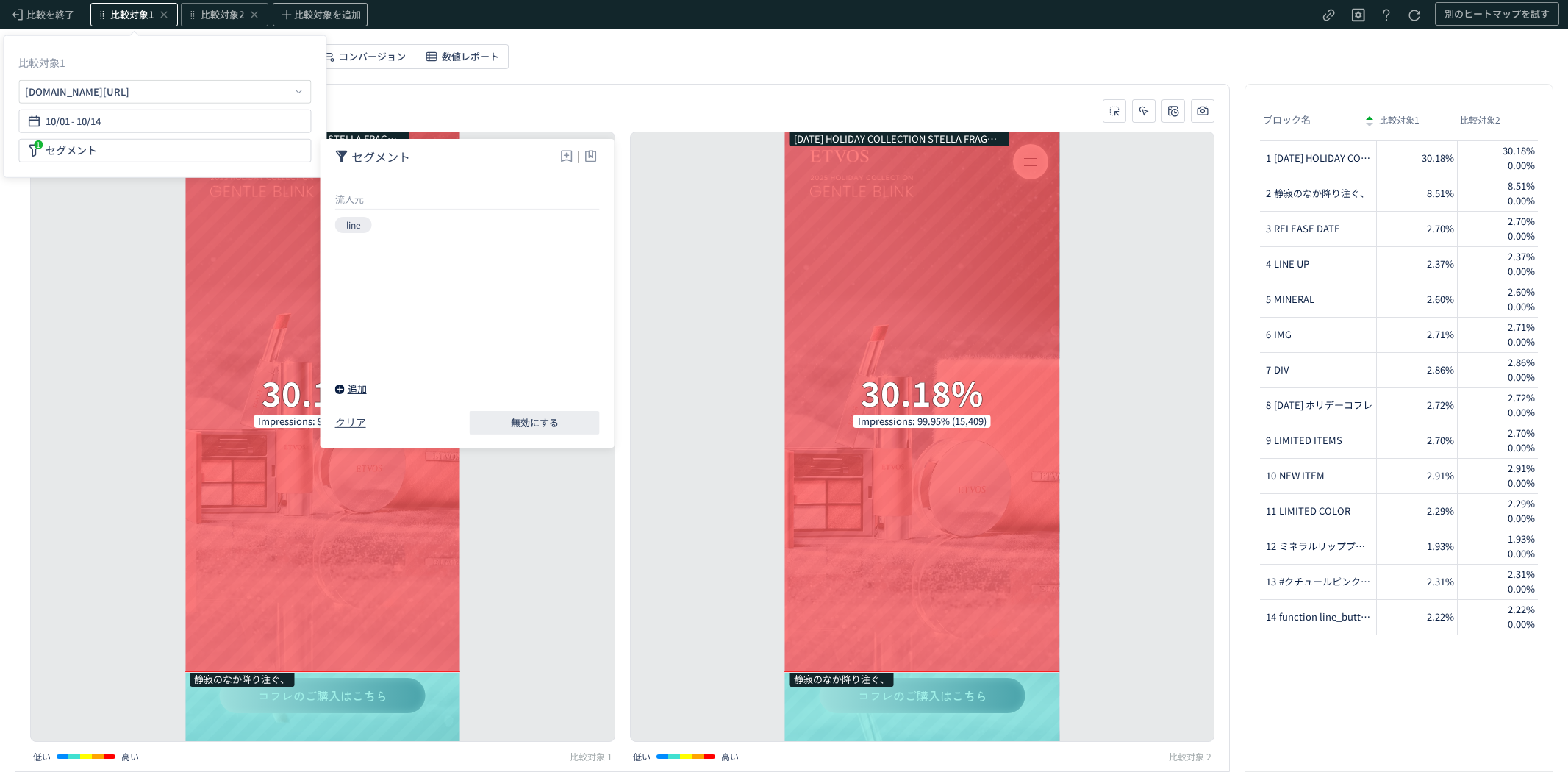
click at [353, 391] on div "追加" at bounding box center [350, 388] width 32 height 14
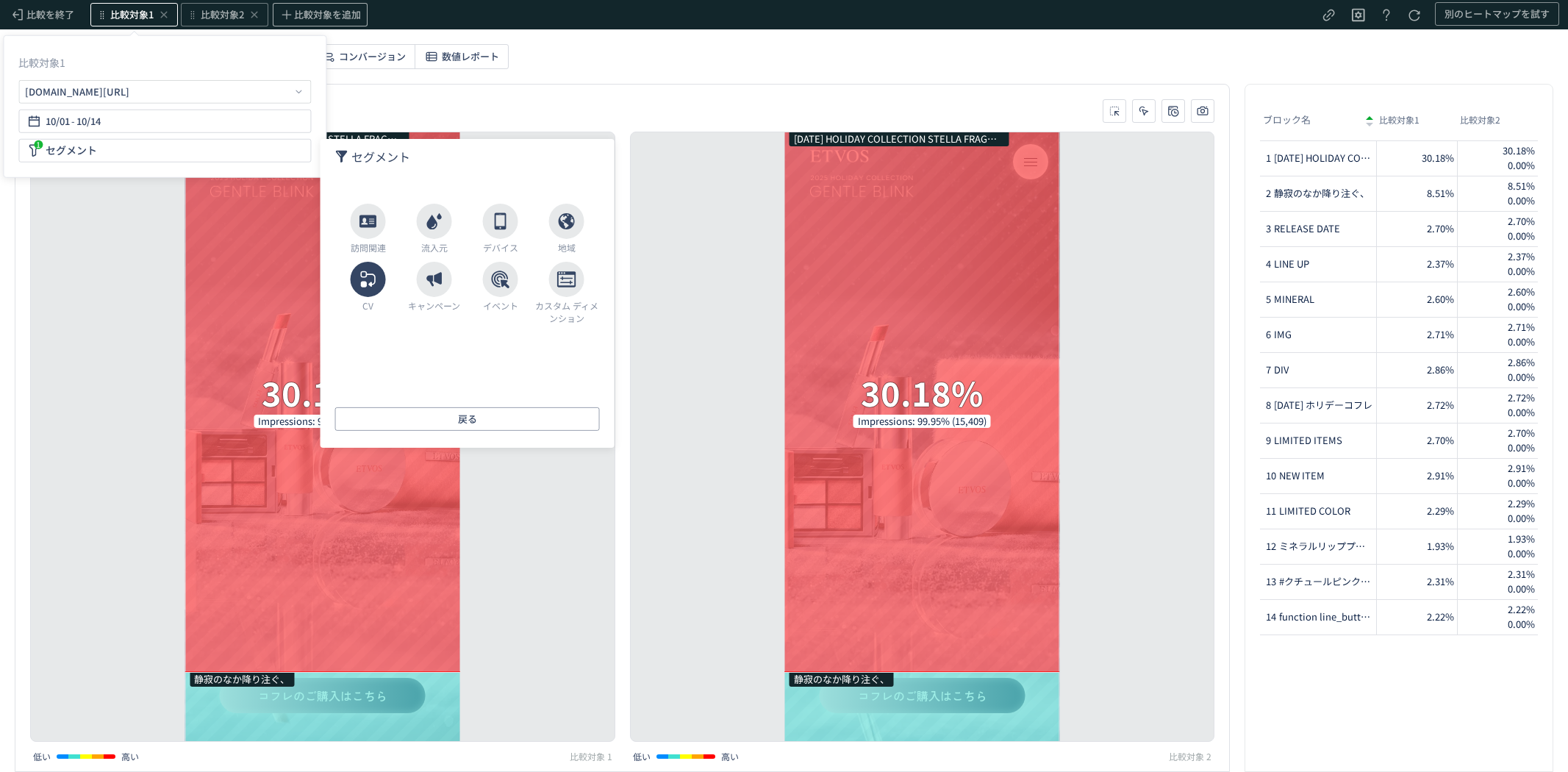
click at [371, 283] on use at bounding box center [367, 278] width 14 height 16
click at [356, 198] on li "CV名" at bounding box center [467, 199] width 265 height 22
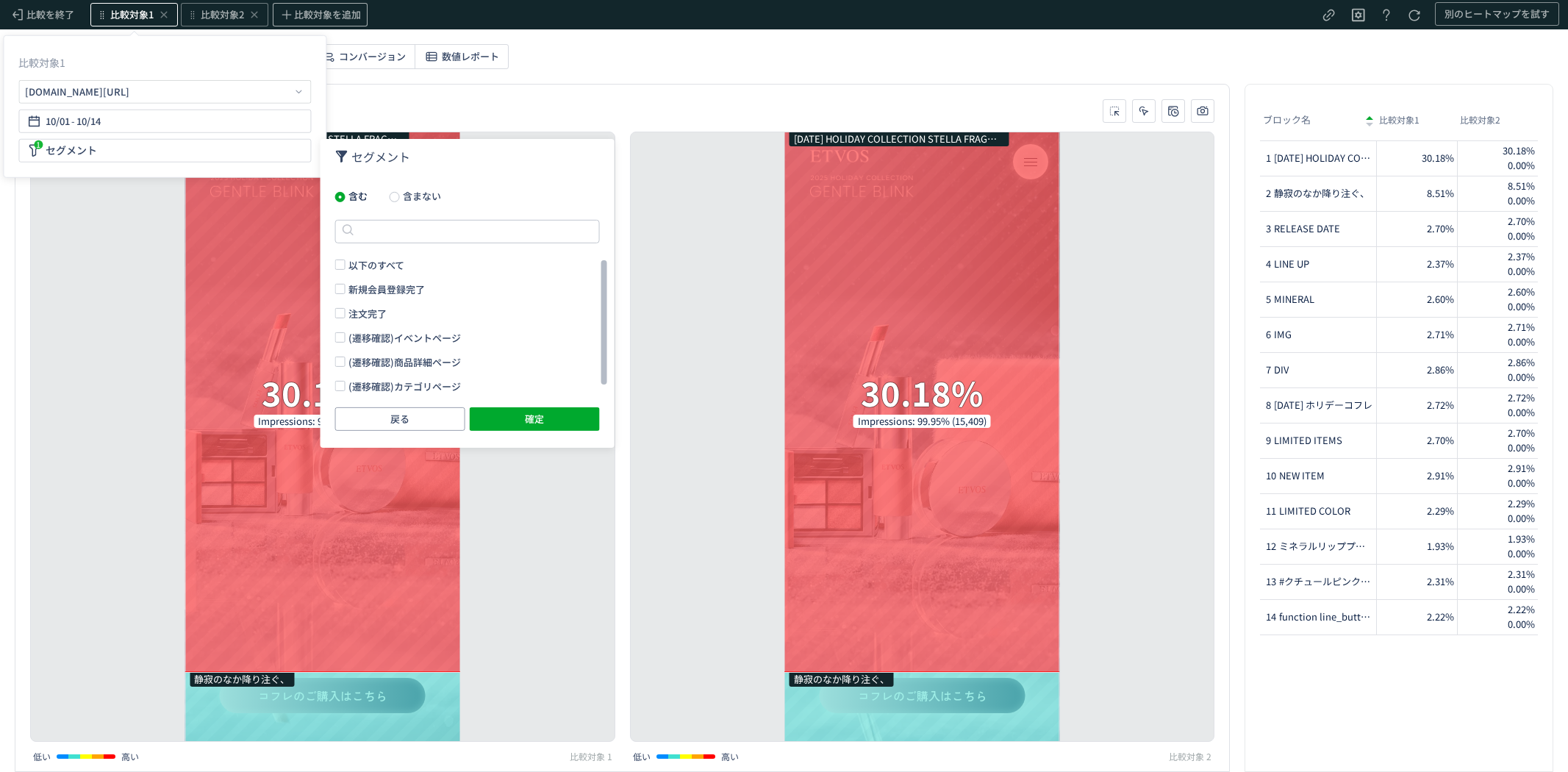
click at [373, 315] on span "注文完了" at bounding box center [368, 313] width 39 height 14
click at [525, 418] on span "確定" at bounding box center [534, 418] width 19 height 23
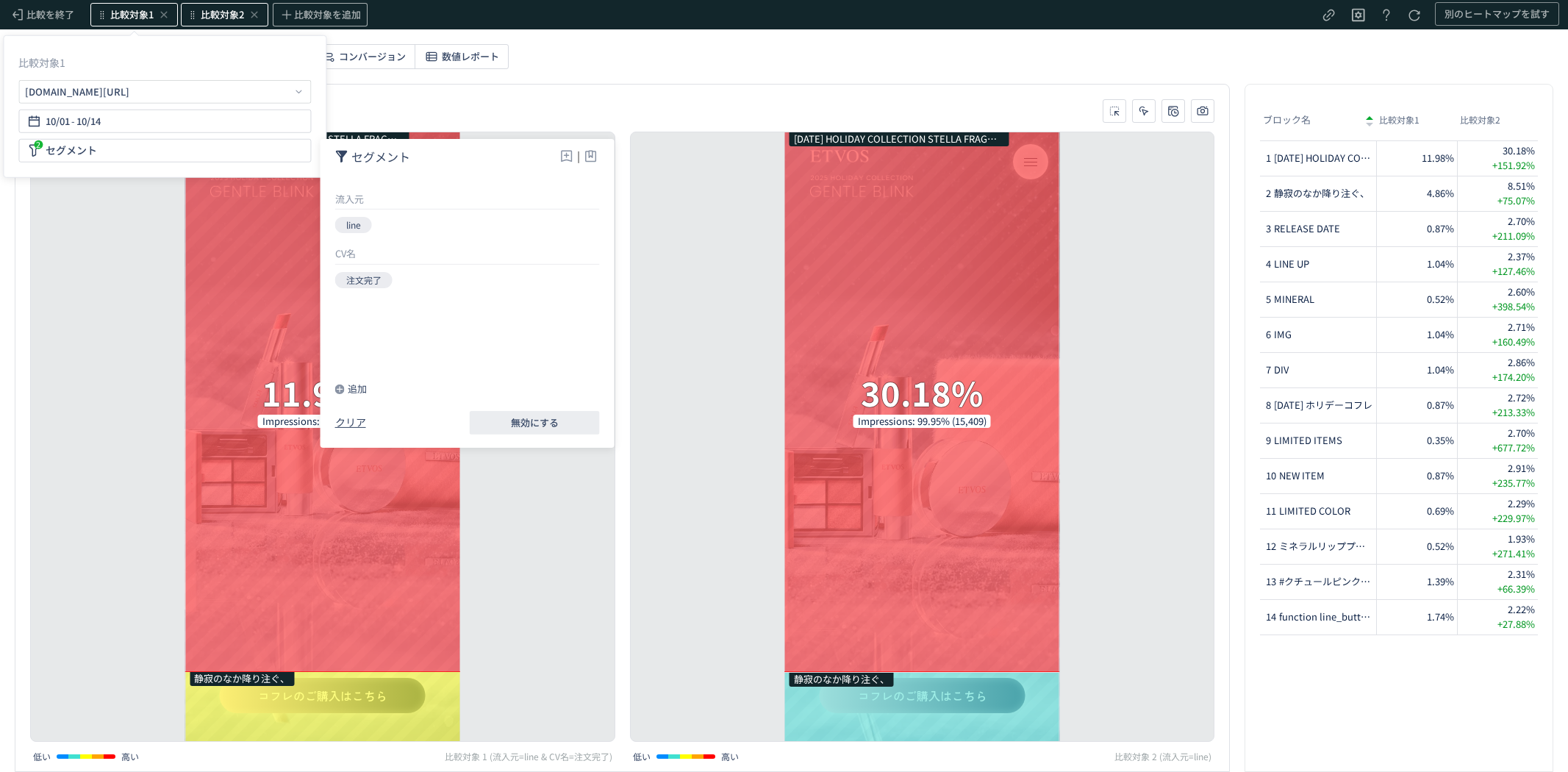
click at [212, 11] on span "比較対象2" at bounding box center [221, 14] width 43 height 14
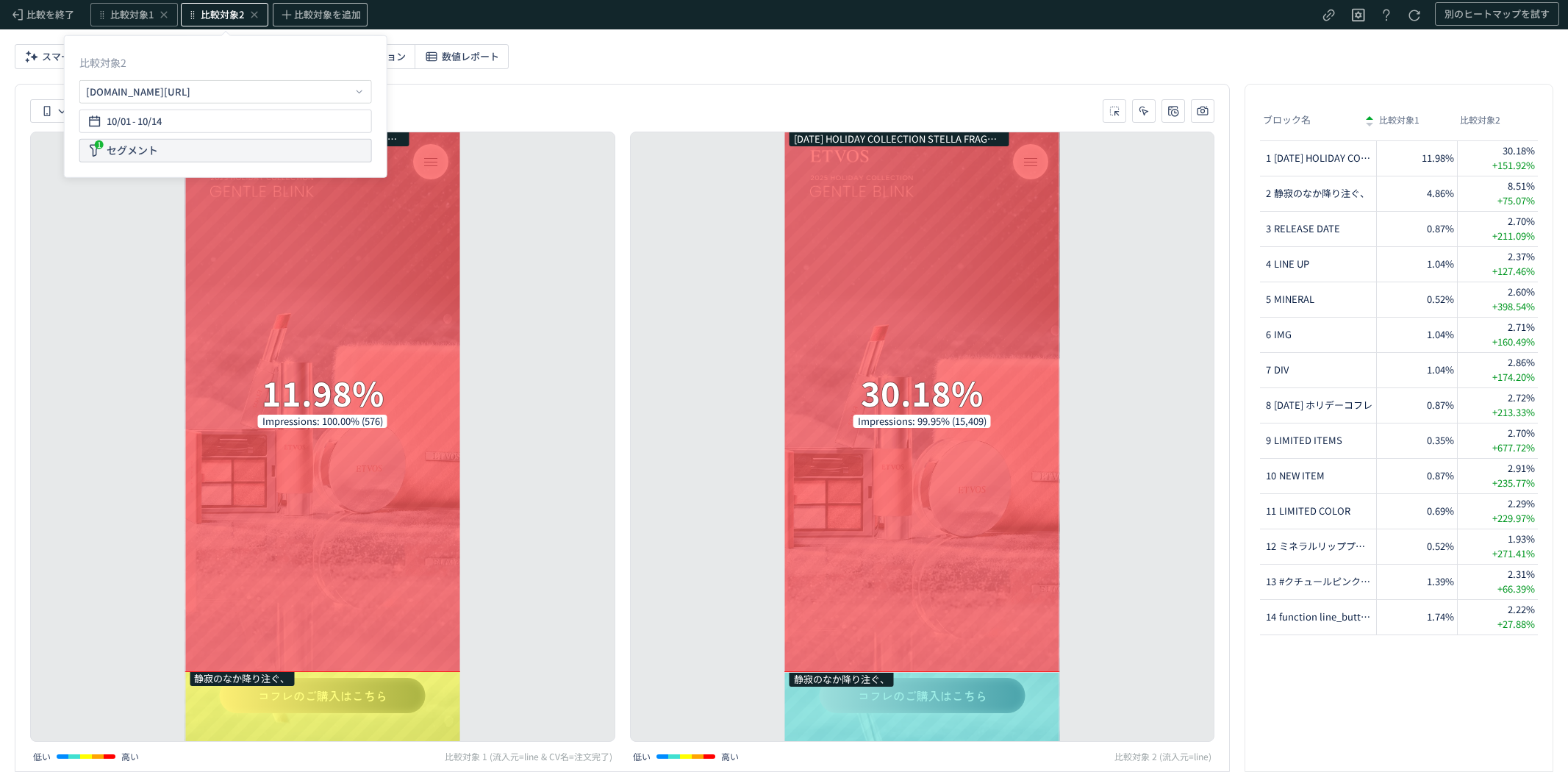
click at [216, 144] on div "1 セグメント" at bounding box center [225, 150] width 293 height 23
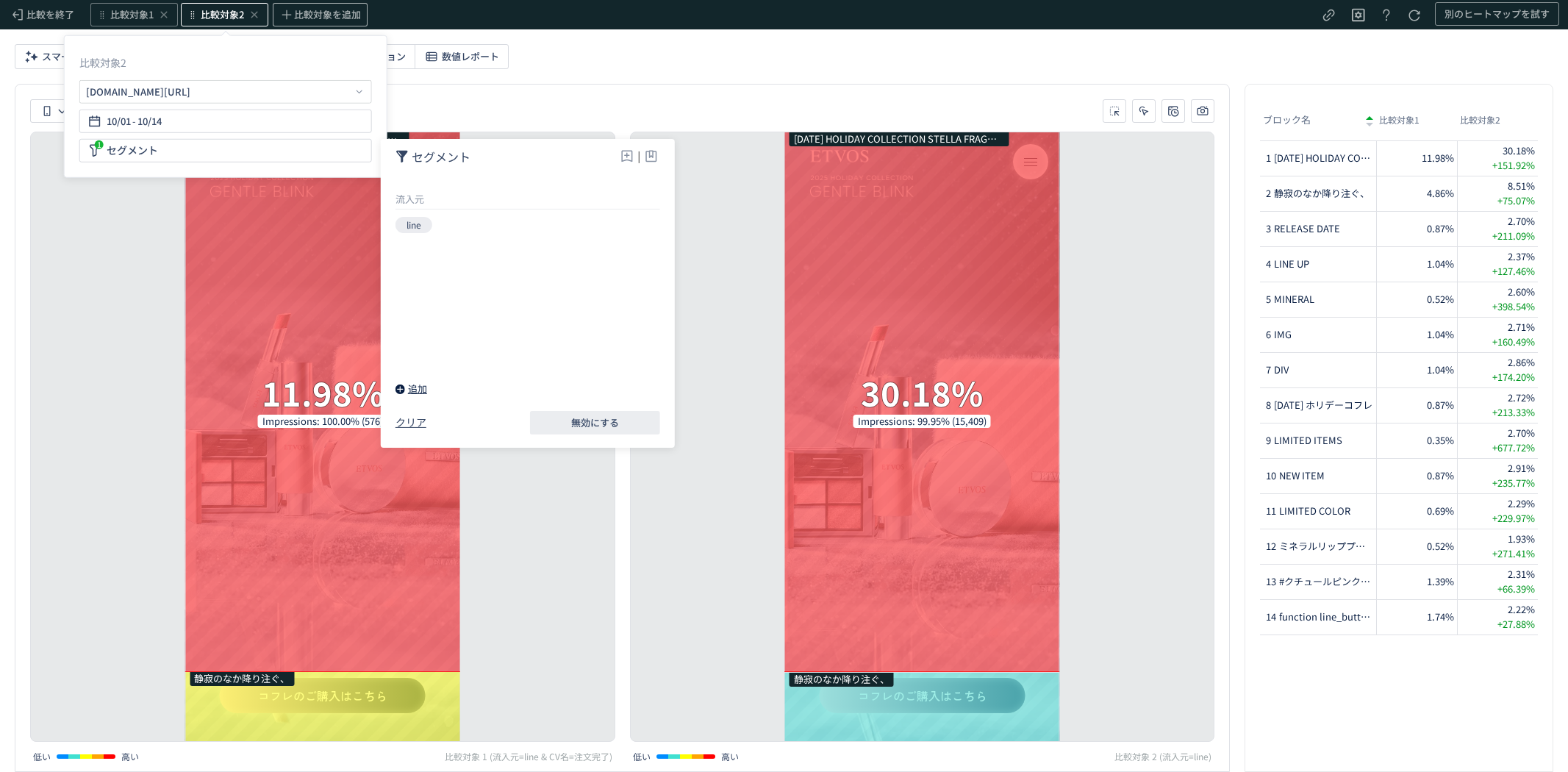
click at [419, 387] on div "追加" at bounding box center [411, 388] width 32 height 14
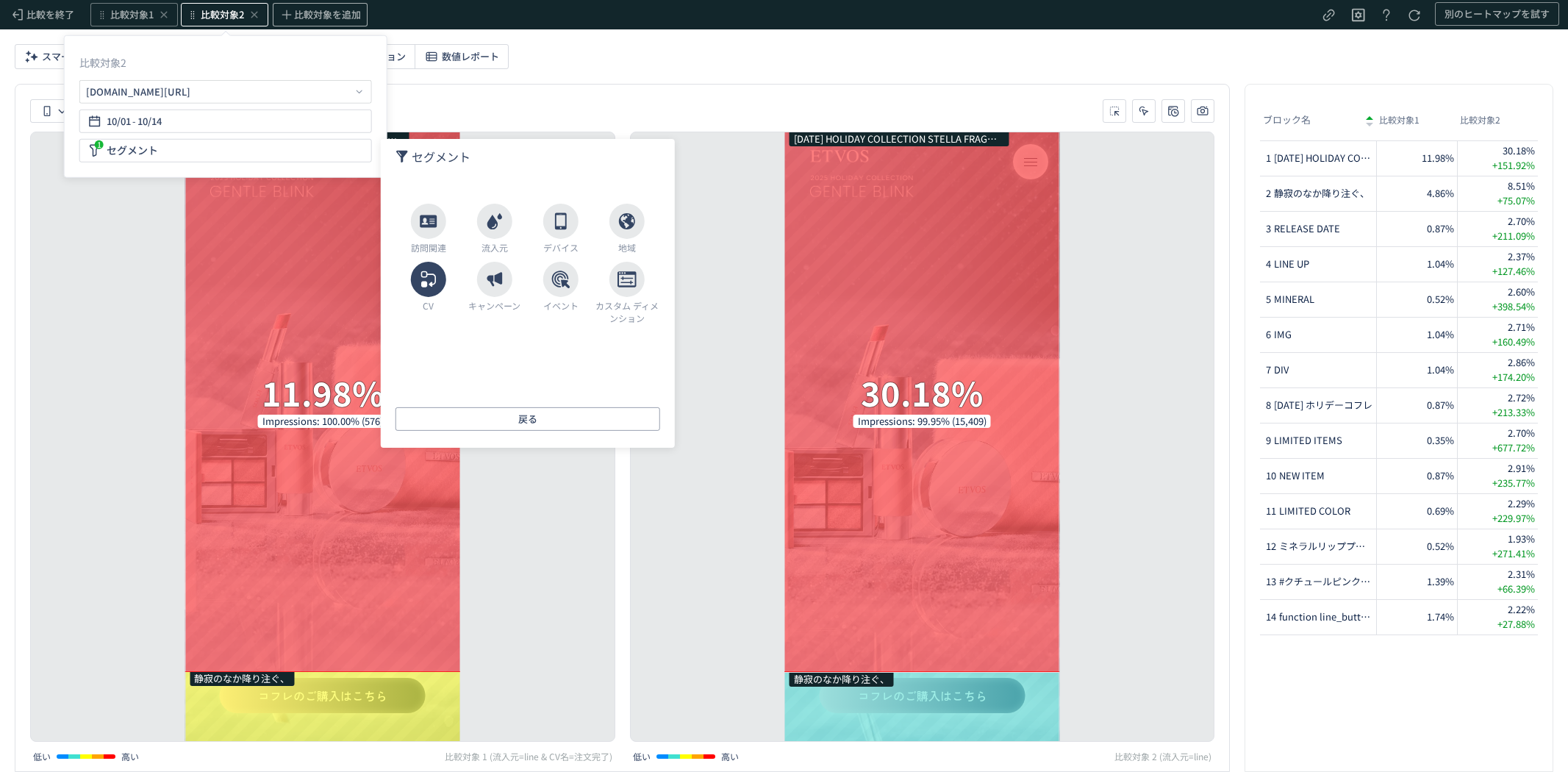
click at [434, 281] on icon at bounding box center [428, 279] width 19 height 19
click at [414, 194] on li "CV名" at bounding box center [527, 199] width 265 height 22
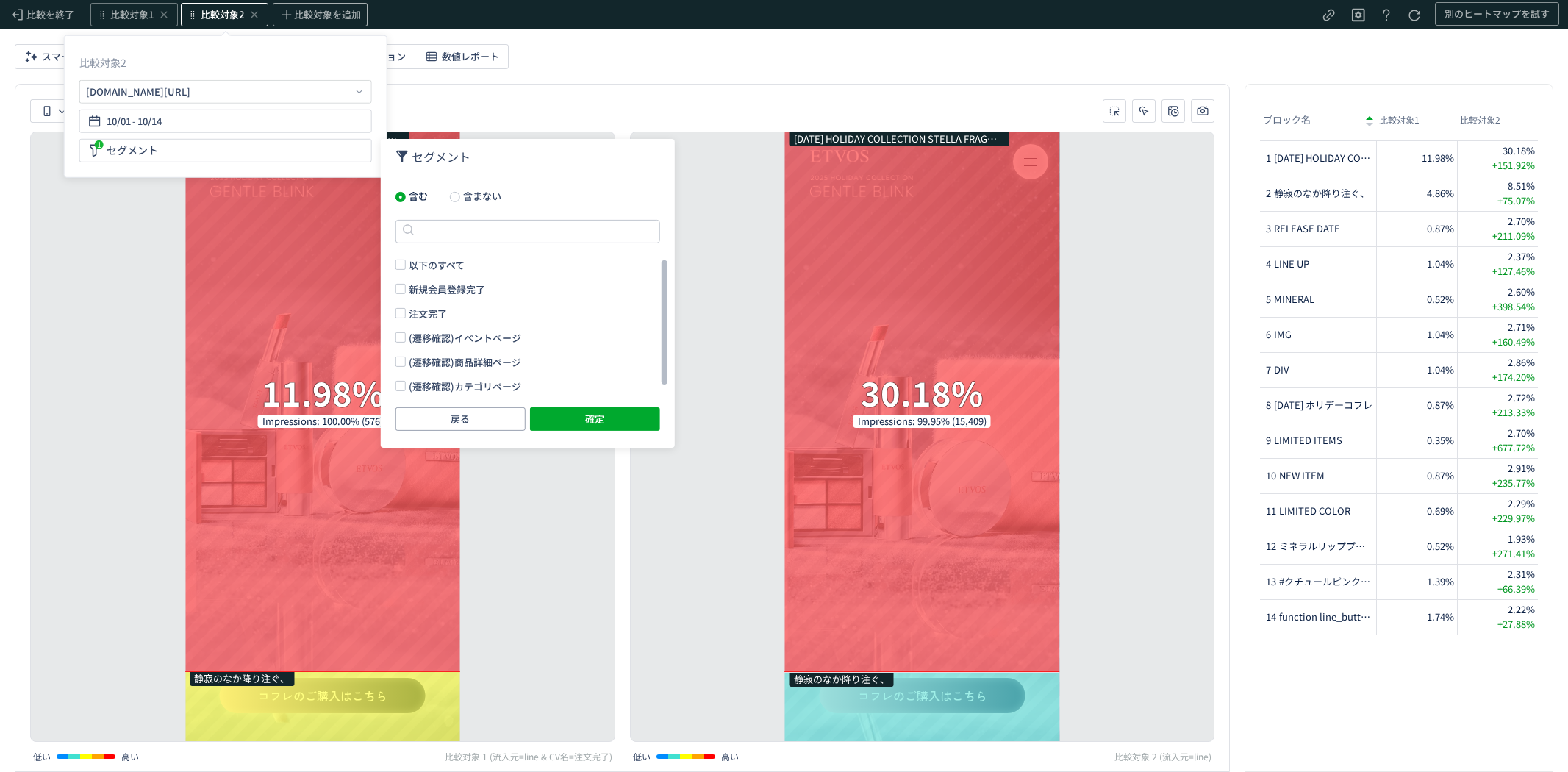
click at [429, 311] on span "注文完了" at bounding box center [428, 313] width 39 height 14
click at [471, 206] on div "含む 含まない 以下のすべて 新規会員登録完了 注文完了 (遷移確認)イベントページ (遷移確認)商品詳細ページ (遷移確認)カテゴリページ 戻る 確定" at bounding box center [527, 309] width 265 height 242
click at [452, 201] on span at bounding box center [454, 196] width 11 height 11
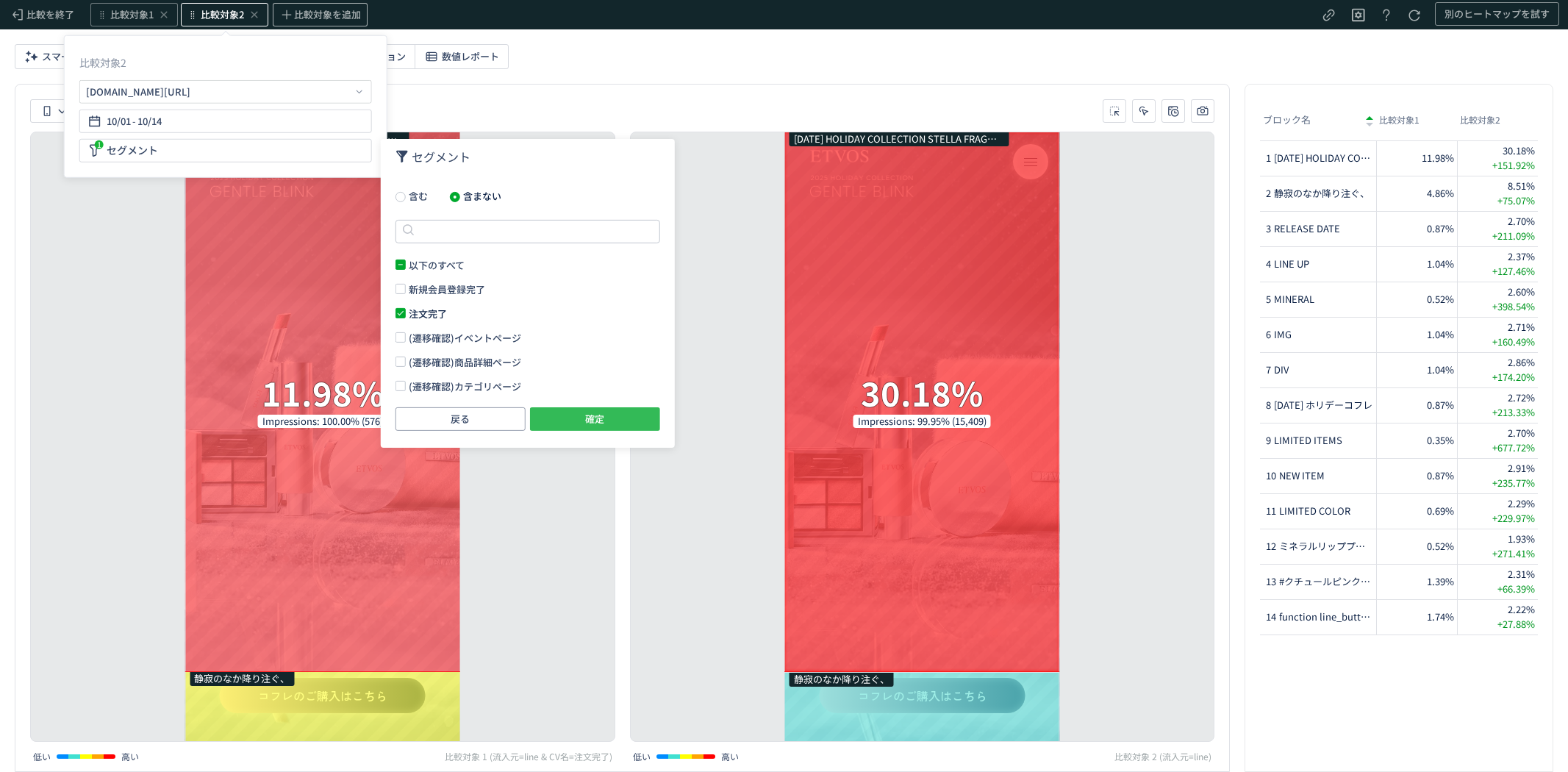
click at [559, 416] on button "確定" at bounding box center [595, 418] width 130 height 23
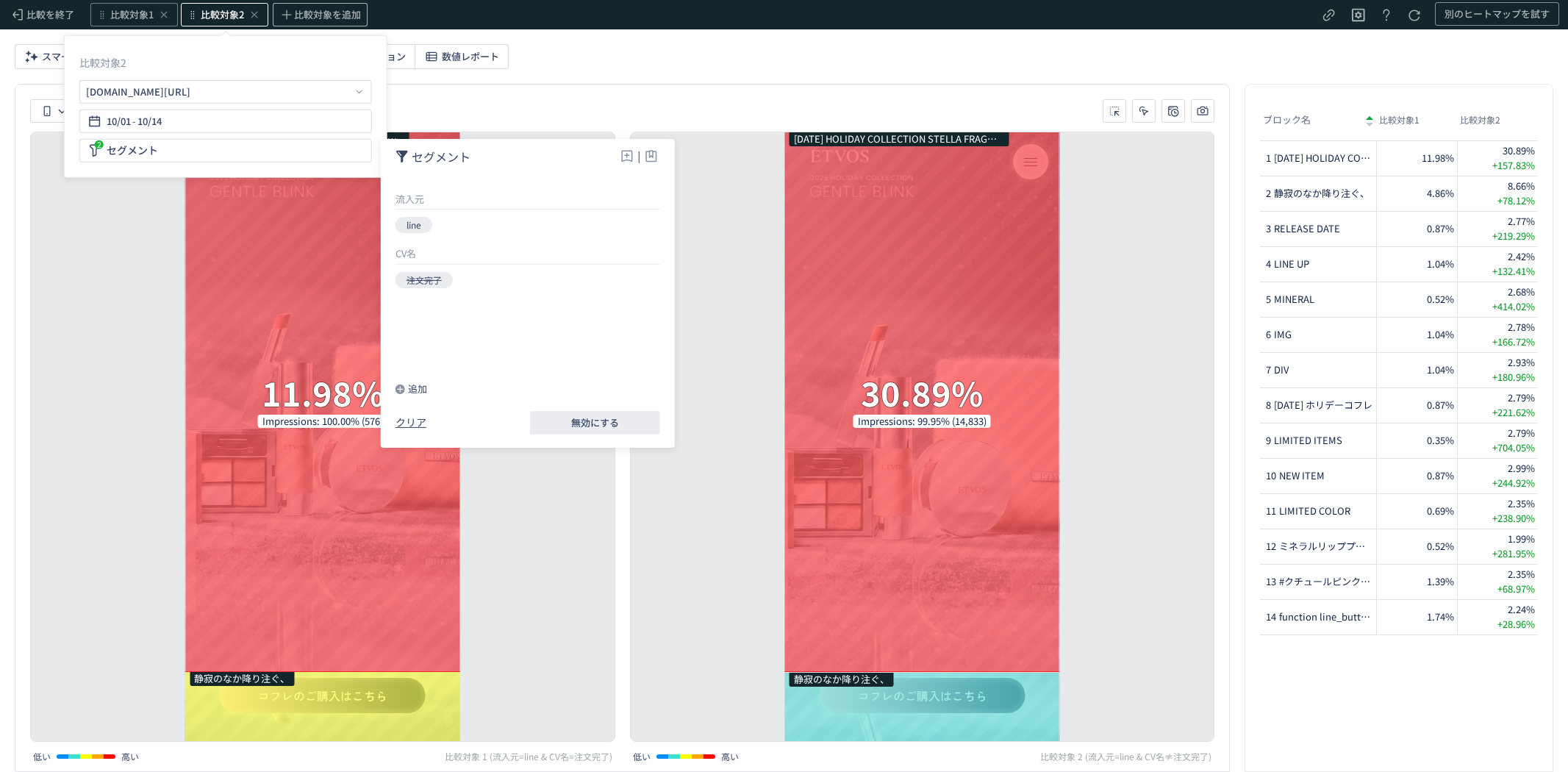
click at [677, 480] on div "[DATE] HOLIDAY COLLECTION STELLA FRAGMENT ETVOS 30.89% Impressions: 99.95% (14,…" at bounding box center [923, 437] width 585 height 610
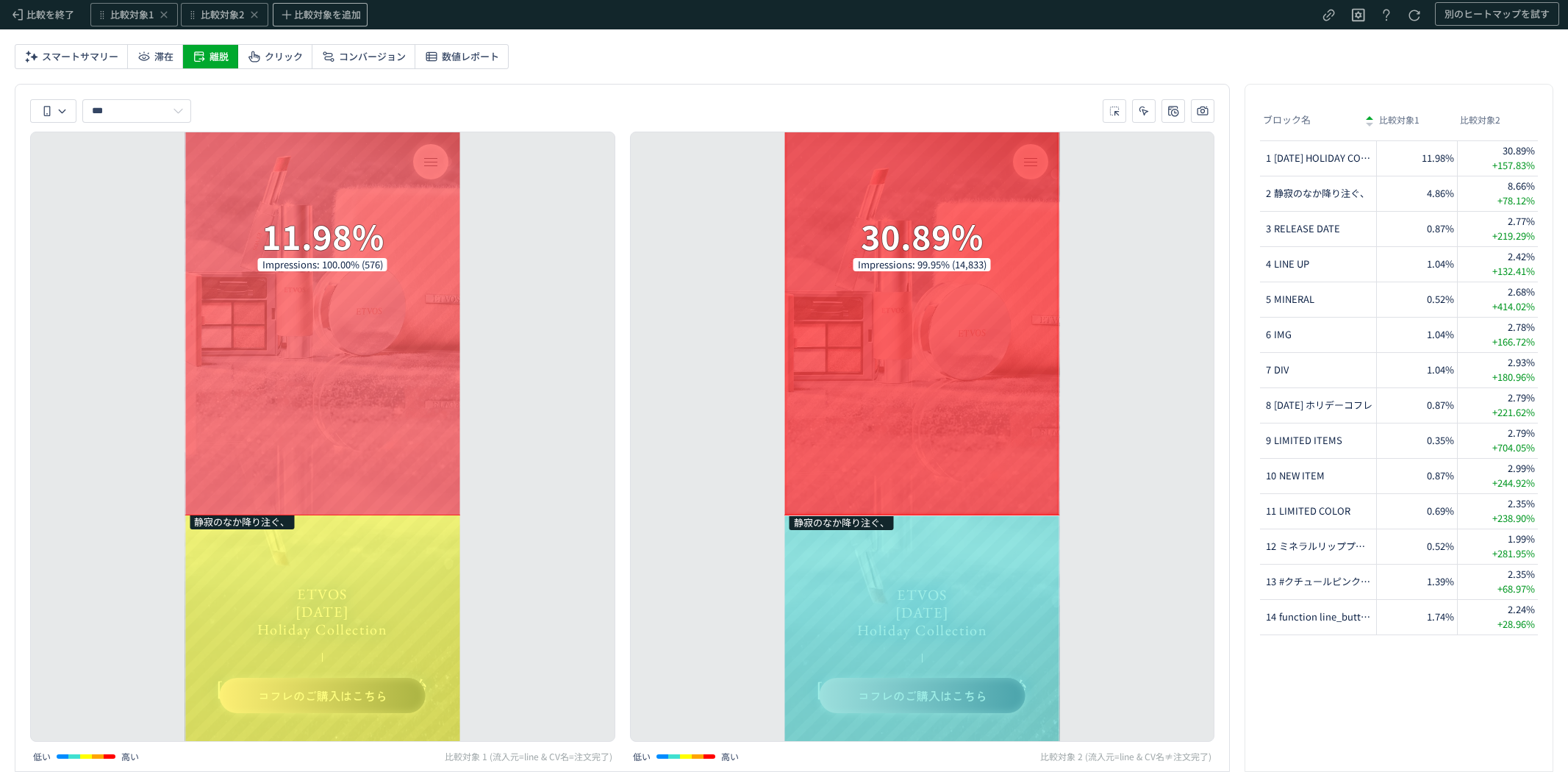
scroll to position [157, 0]
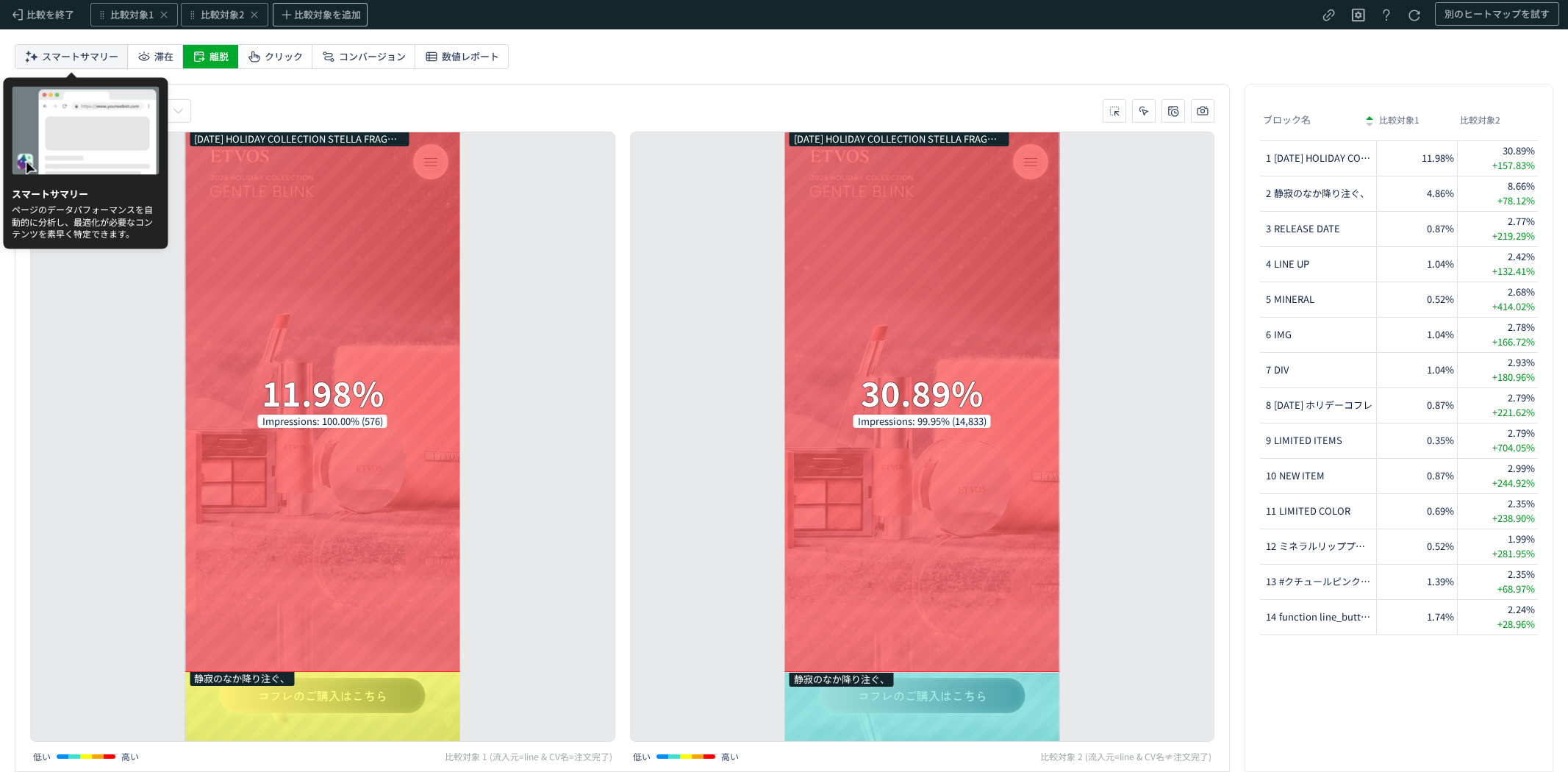
click at [59, 62] on span "スマートサマリー" at bounding box center [80, 57] width 76 height 23
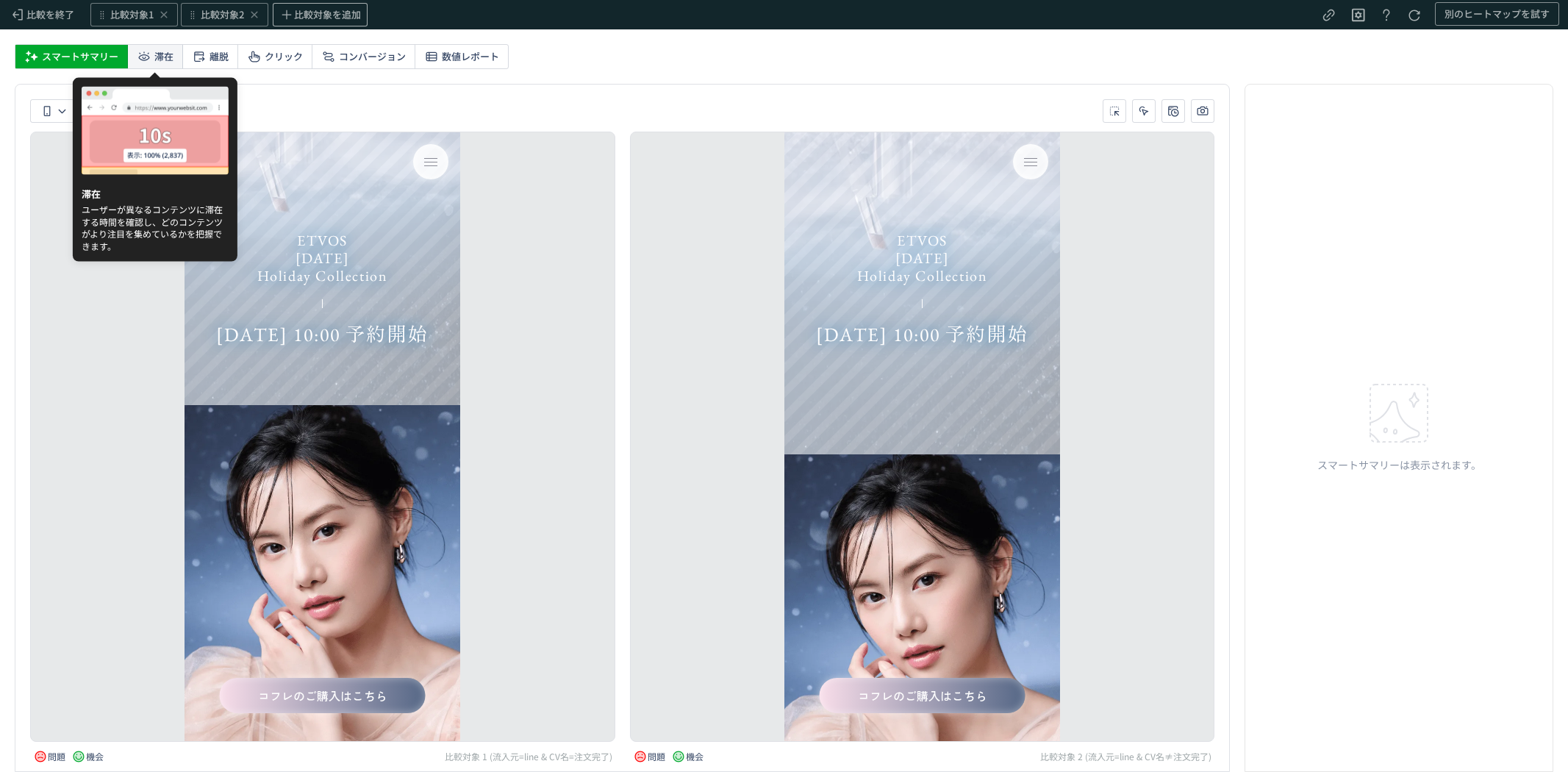
click at [167, 54] on span "滞在" at bounding box center [164, 57] width 19 height 23
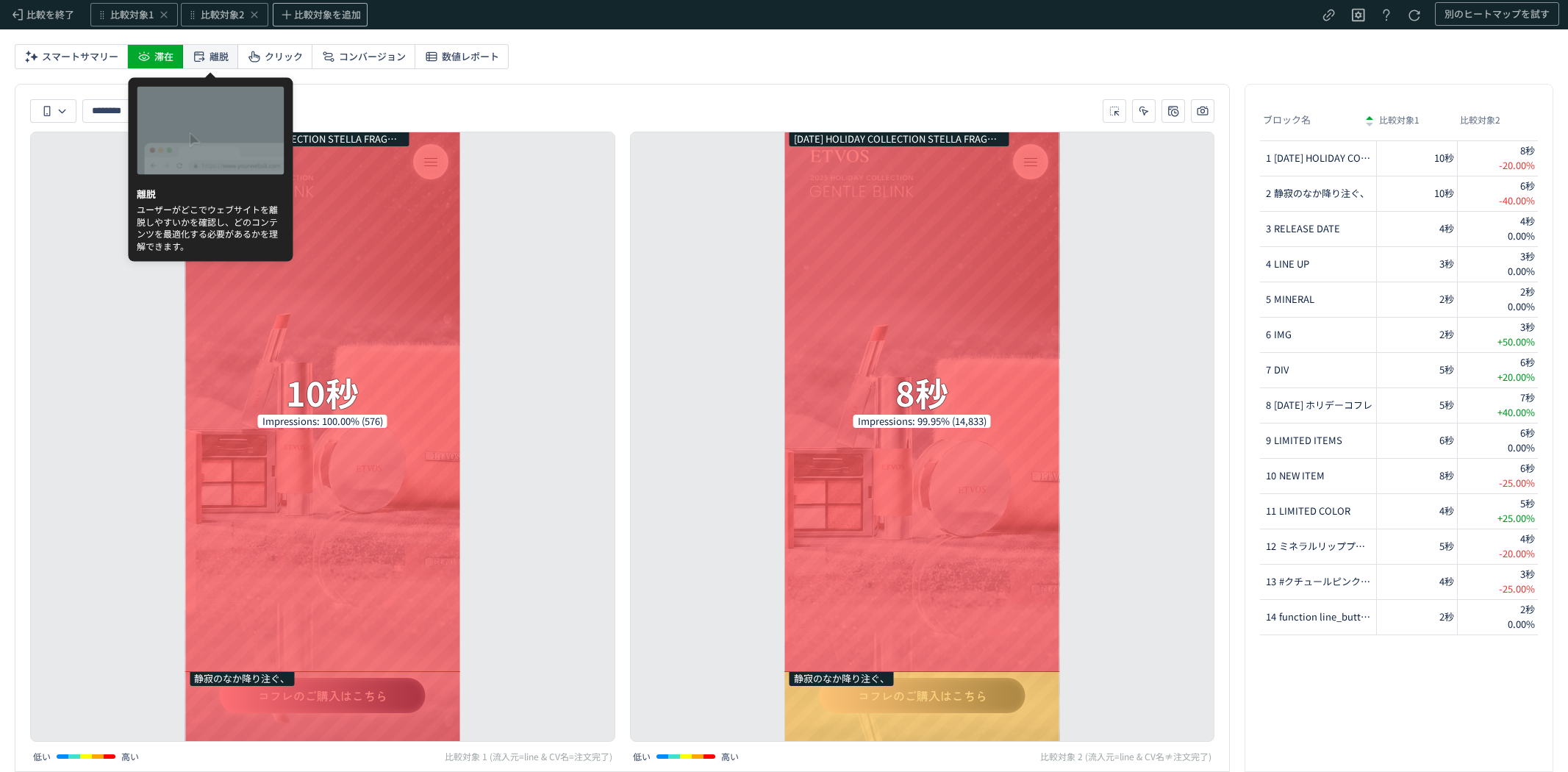
click at [211, 62] on span "離脱" at bounding box center [219, 57] width 19 height 23
